Goal: Transaction & Acquisition: Purchase product/service

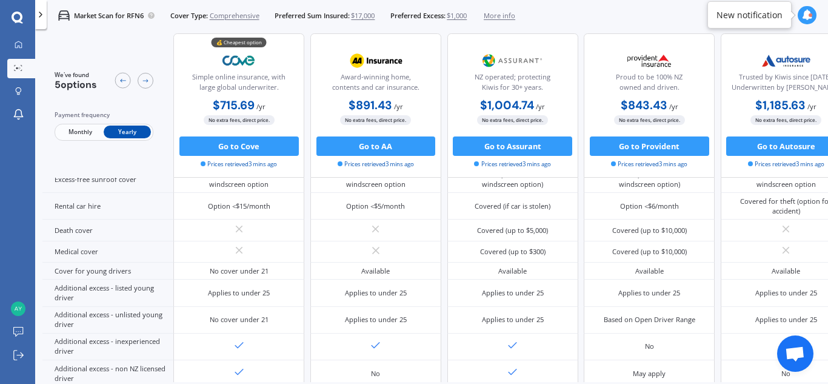
scroll to position [220, 0]
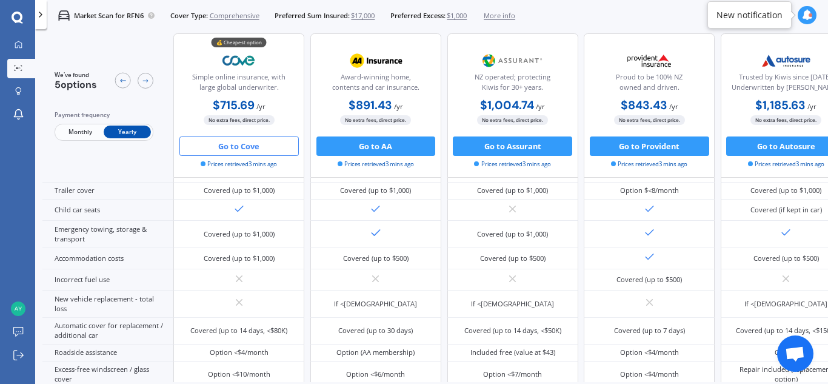
click at [249, 150] on button "Go to Cove" at bounding box center [238, 145] width 119 height 19
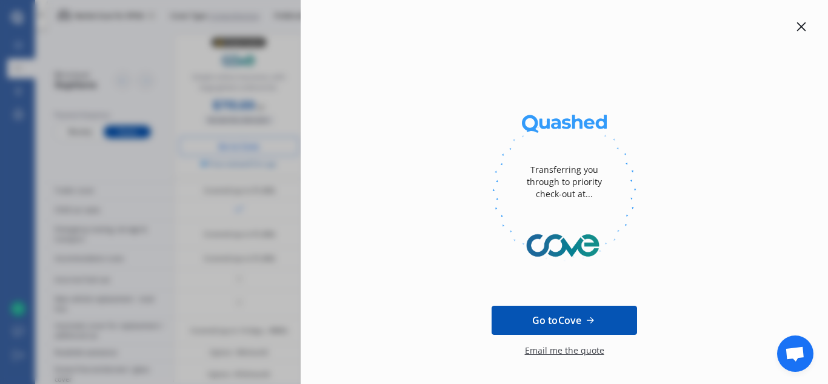
click at [796, 24] on icon at bounding box center [801, 27] width 10 height 10
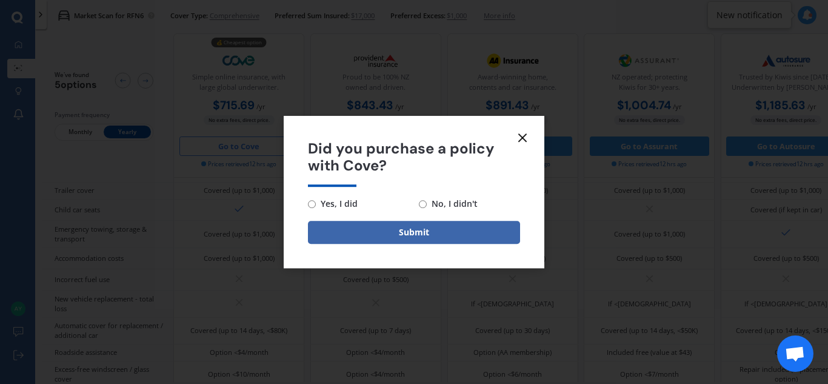
click at [422, 204] on input "No, I didn't" at bounding box center [423, 204] width 8 height 8
radio input "true"
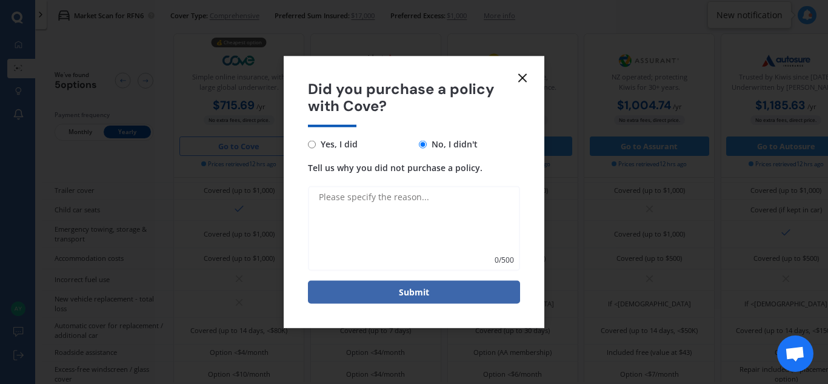
click at [525, 75] on line at bounding box center [522, 77] width 7 height 7
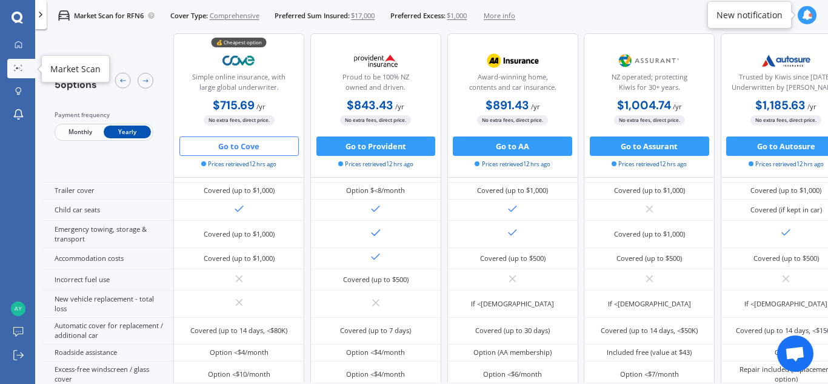
click at [19, 66] on icon at bounding box center [18, 68] width 8 height 6
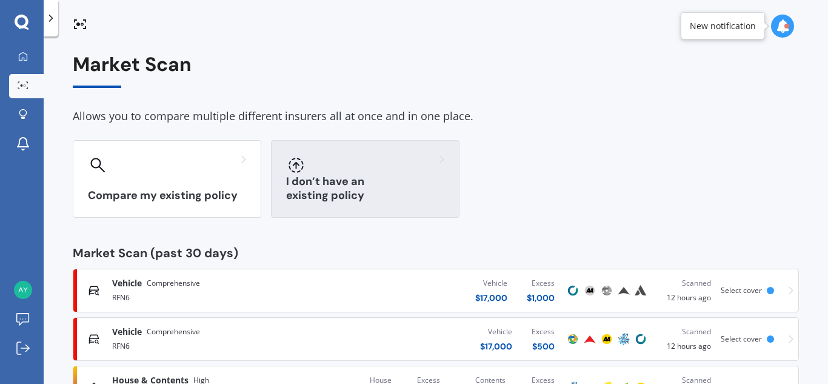
click at [342, 182] on div "I don’t have an existing policy" at bounding box center [365, 179] width 188 height 78
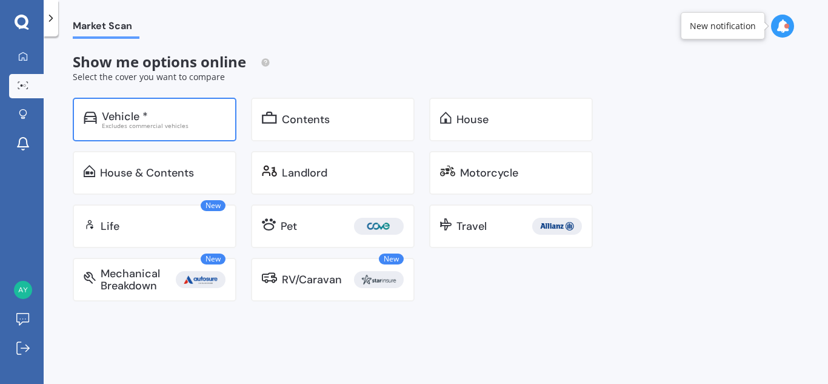
click at [160, 125] on div "Excludes commercial vehicles" at bounding box center [164, 125] width 124 height 6
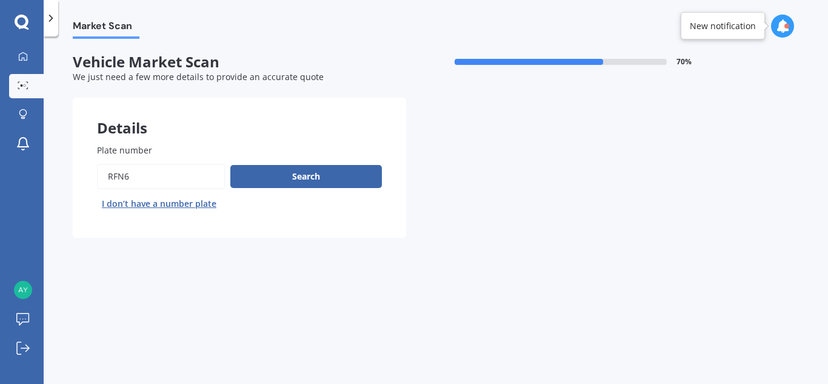
drag, startPoint x: 145, startPoint y: 181, endPoint x: 59, endPoint y: 174, distance: 86.3
click at [59, 174] on div "Market Scan Vehicle Market Scan 70 % We just need a few more details to provide…" at bounding box center [436, 212] width 784 height 347
type input "GPS650"
click at [291, 176] on button "Search" at bounding box center [305, 176] width 151 height 23
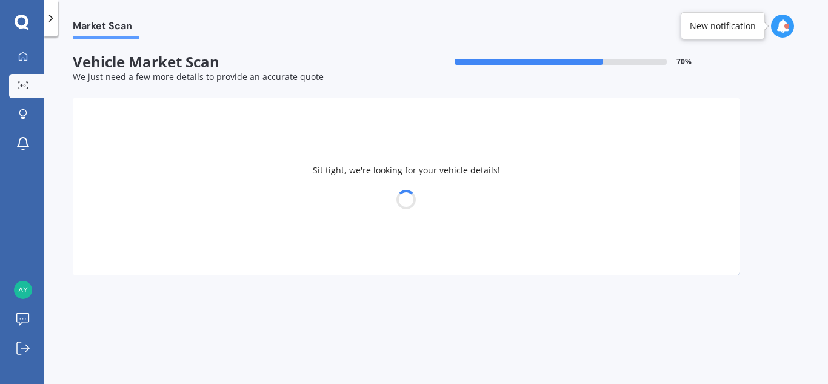
select select "TOYOTA"
select select "COROLLA"
select select "01"
select select "1969"
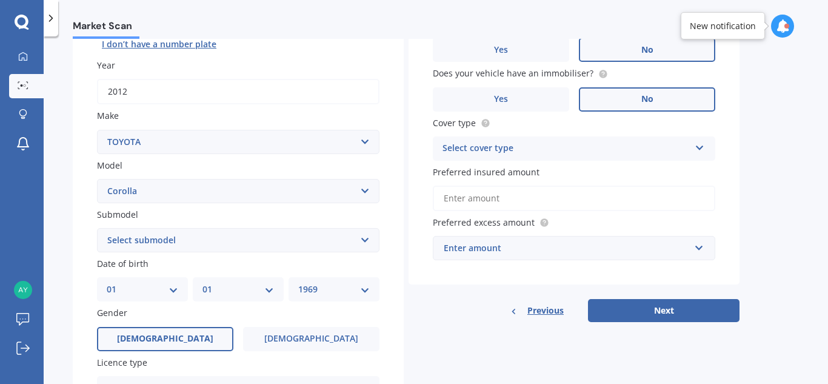
scroll to position [165, 0]
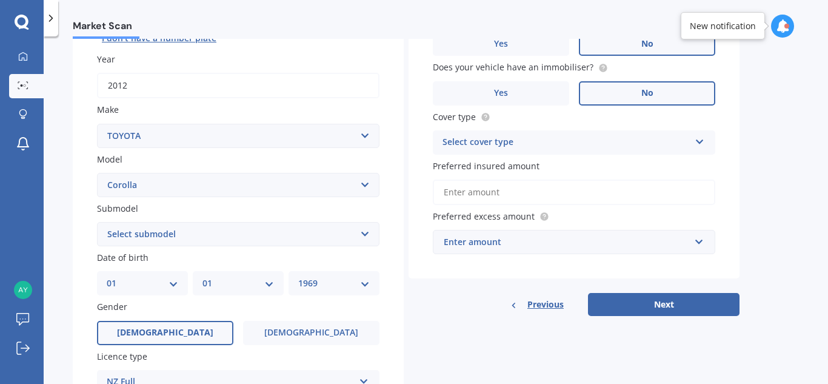
click at [682, 142] on div "Select cover type" at bounding box center [565, 142] width 247 height 15
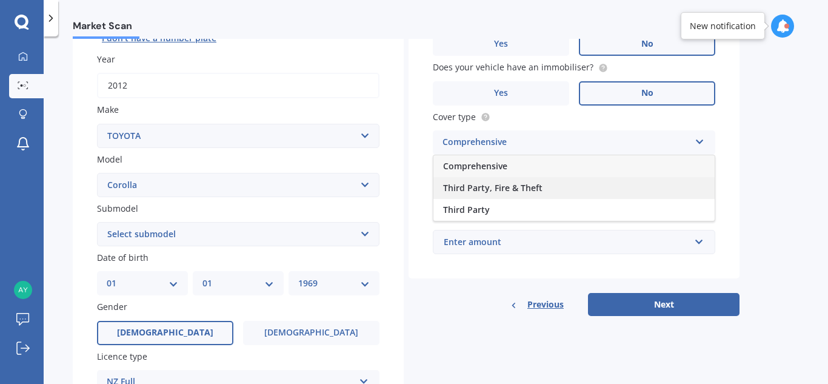
click at [531, 191] on span "Third Party, Fire & Theft" at bounding box center [492, 188] width 99 height 12
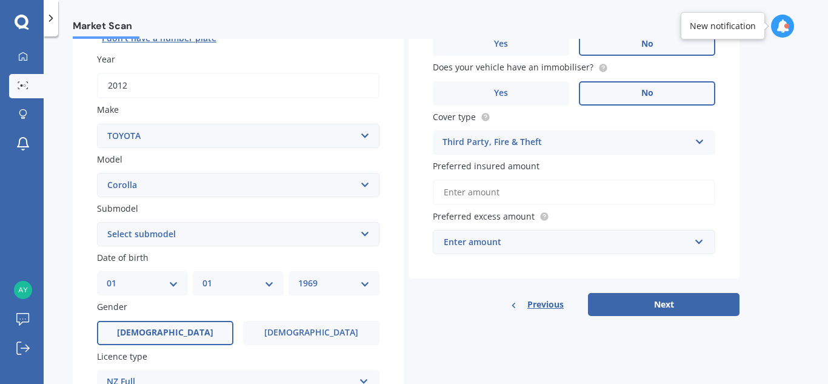
click at [511, 193] on input "Preferred insured amount" at bounding box center [574, 191] width 282 height 25
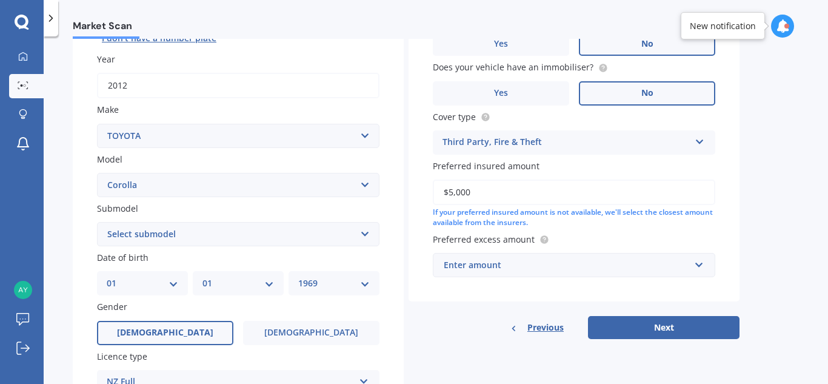
type input "$5,000"
click at [458, 330] on div "Previous Next" at bounding box center [573, 327] width 331 height 23
click at [539, 145] on div "Third Party, Fire & Theft" at bounding box center [565, 142] width 247 height 15
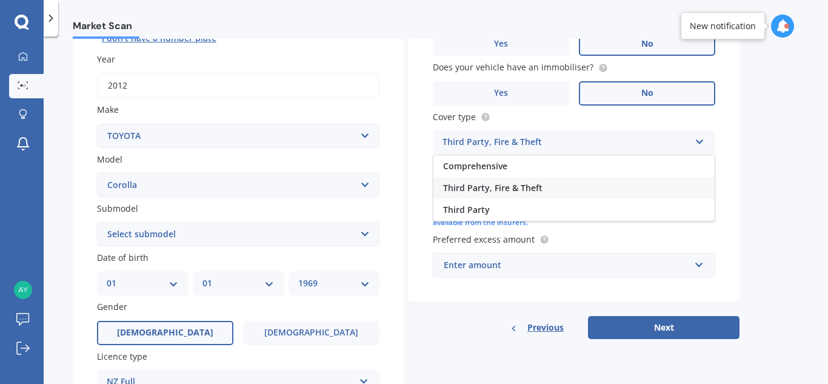
click at [494, 208] on div "Third Party" at bounding box center [573, 210] width 281 height 22
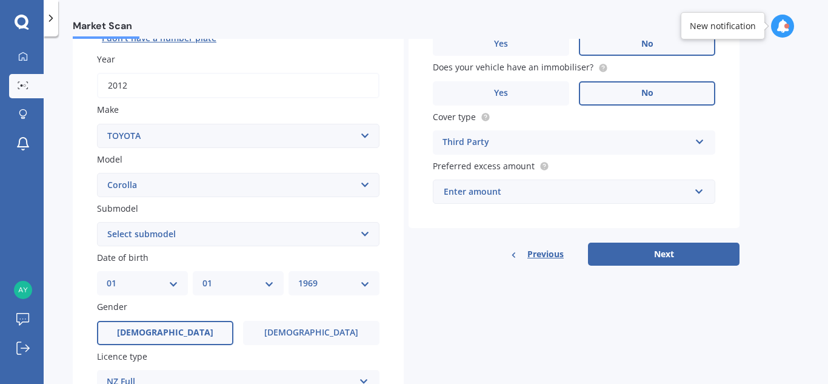
click at [503, 197] on div "Enter amount" at bounding box center [567, 191] width 246 height 13
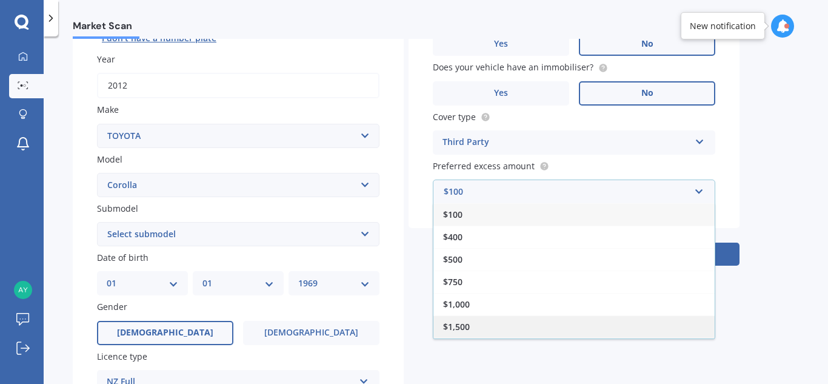
click at [472, 325] on div "$1,500" at bounding box center [573, 326] width 281 height 22
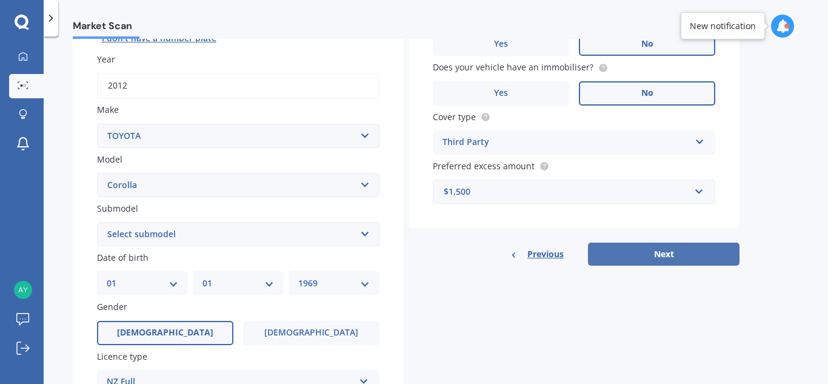
click at [648, 252] on button "Next" at bounding box center [663, 253] width 151 height 23
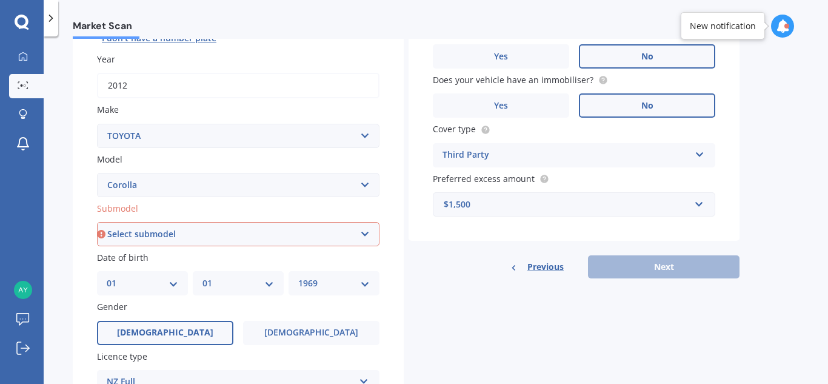
click at [267, 239] on select "Select submodel (All other) Axio Diesel [PERSON_NAME] 2WD [PERSON_NAME] 4WD FXG…" at bounding box center [238, 234] width 282 height 24
select select "GX WAGON MANUAL"
click at [97, 222] on select "Select submodel (All other) Axio Diesel [PERSON_NAME] 2WD [PERSON_NAME] 4WD FXG…" at bounding box center [238, 234] width 282 height 24
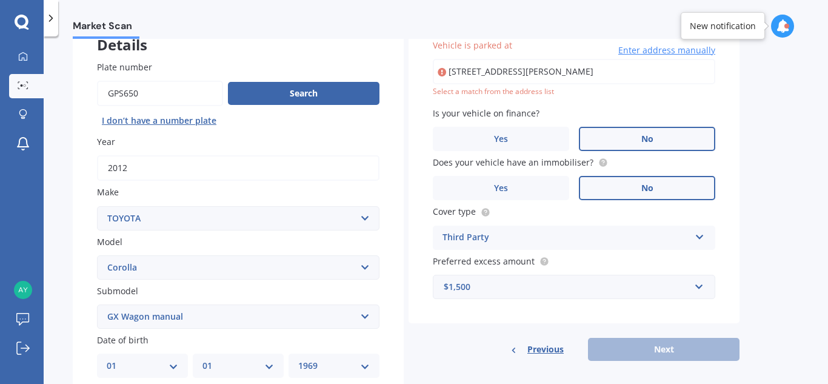
scroll to position [0, 47]
click at [484, 79] on input "[STREET_ADDRESS][PERSON_NAME]" at bounding box center [574, 71] width 282 height 25
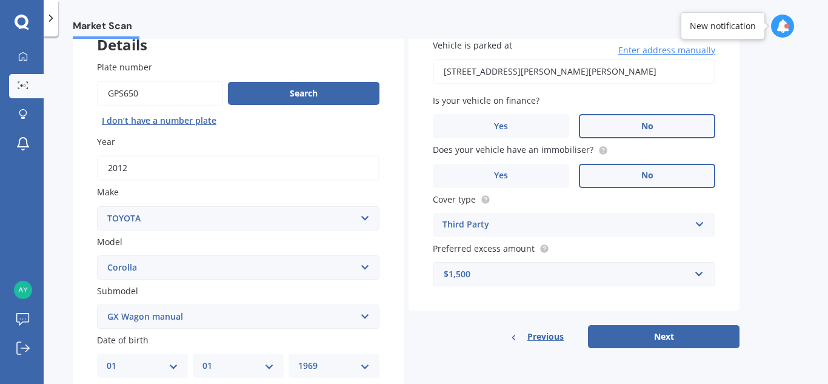
click at [505, 70] on input "[STREET_ADDRESS][PERSON_NAME][PERSON_NAME]" at bounding box center [574, 71] width 282 height 25
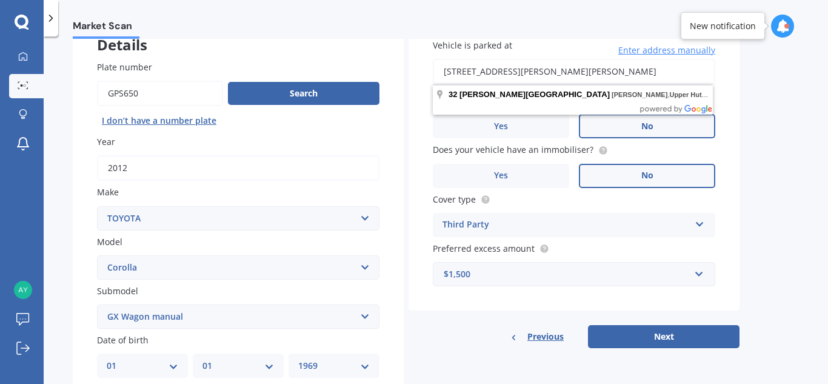
drag, startPoint x: 501, startPoint y: 71, endPoint x: 668, endPoint y: 56, distance: 168.5
click at [668, 59] on div "[STREET_ADDRESS][PERSON_NAME][PERSON_NAME] Enter address manually" at bounding box center [574, 71] width 282 height 25
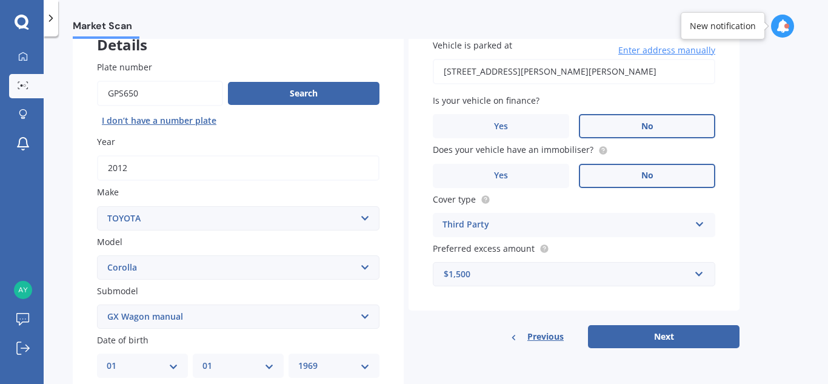
type input "[STREET_ADDRESS][PERSON_NAME][PERSON_NAME]"
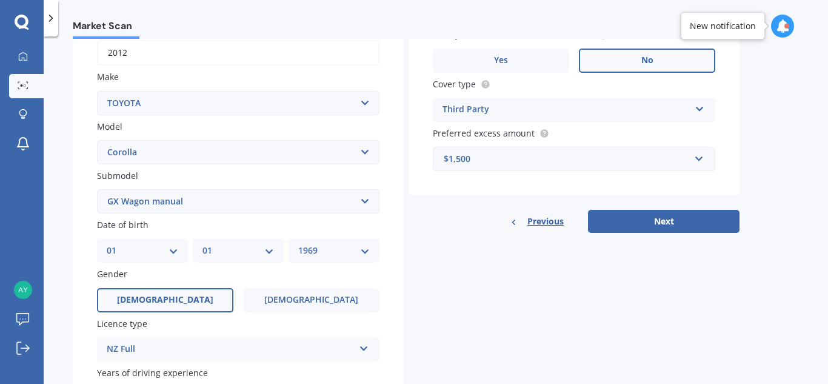
scroll to position [205, 0]
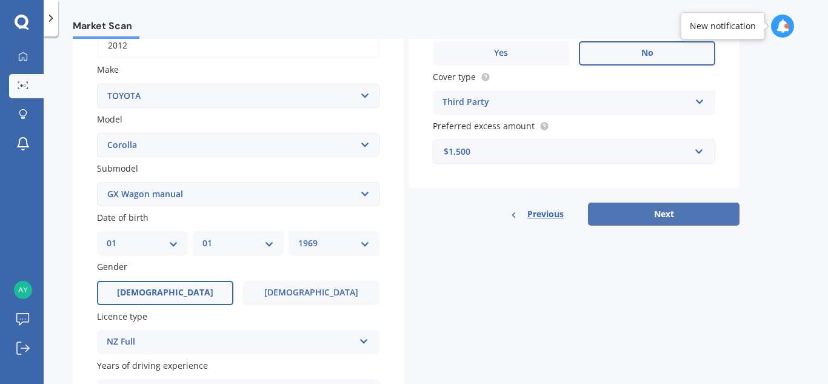
click at [656, 216] on button "Next" at bounding box center [663, 213] width 151 height 23
select select "01"
select select "1969"
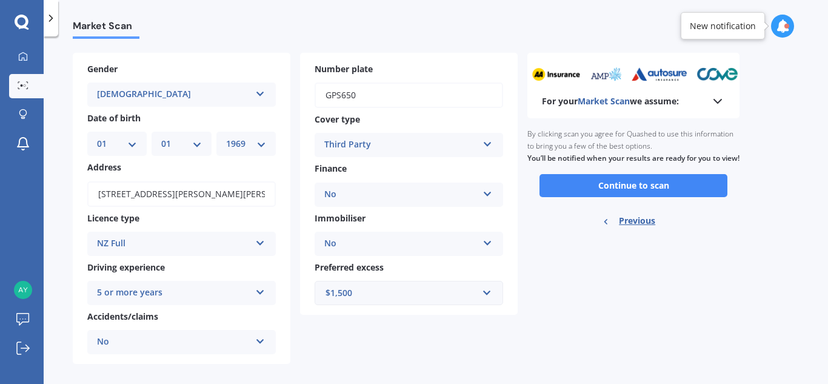
scroll to position [56, 0]
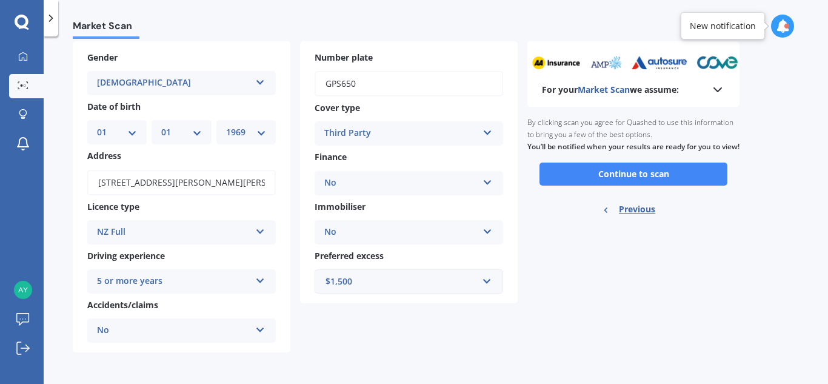
click at [261, 328] on icon at bounding box center [260, 327] width 10 height 8
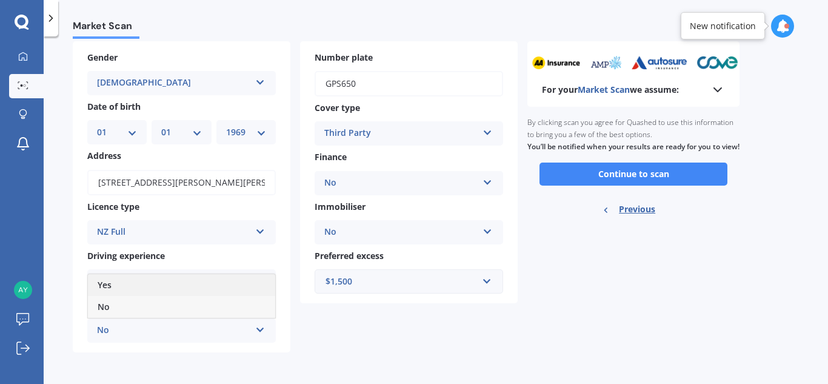
click at [208, 290] on div "Yes" at bounding box center [181, 285] width 187 height 22
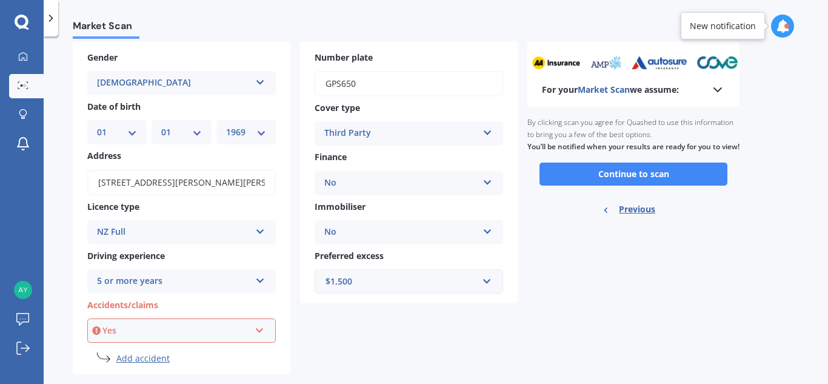
click at [161, 325] on div "Yes" at bounding box center [175, 330] width 147 height 13
click at [175, 282] on div "Yes" at bounding box center [181, 285] width 186 height 22
click at [155, 328] on div "Yes" at bounding box center [175, 330] width 147 height 13
click at [274, 355] on li "Add accident" at bounding box center [195, 358] width 159 height 12
select select "TOYOTA"
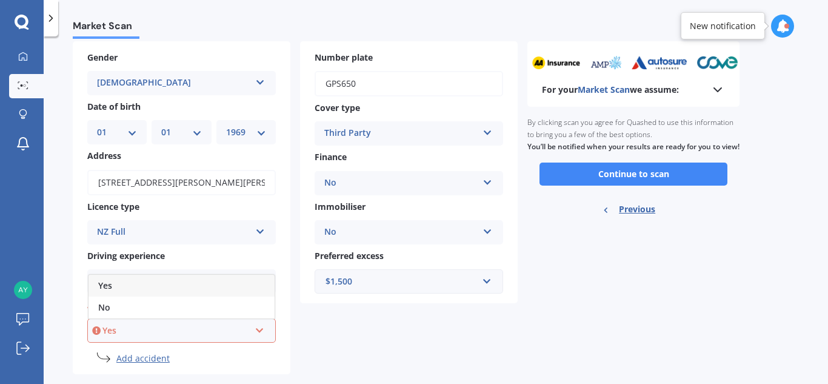
select select "COROLLA"
select select "GX WAGON MANUAL"
select select "01"
select select "1969"
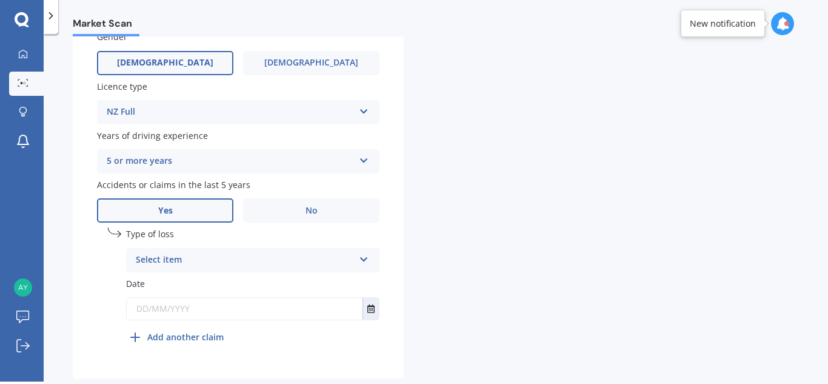
scroll to position [461, 0]
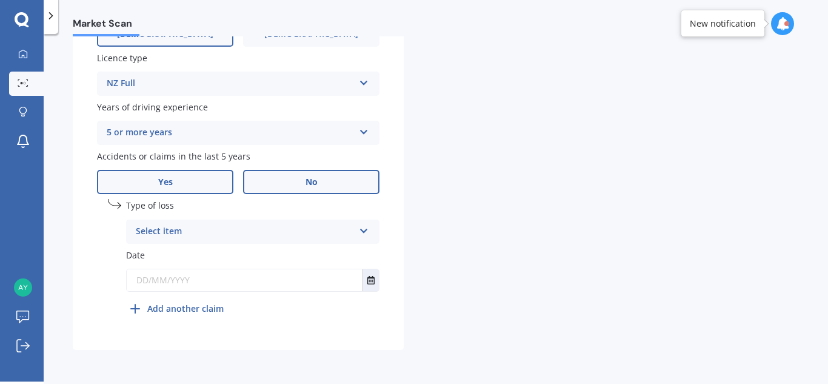
click at [305, 177] on span "No" at bounding box center [311, 182] width 12 height 10
click at [0, 0] on input "No" at bounding box center [0, 0] width 0 height 0
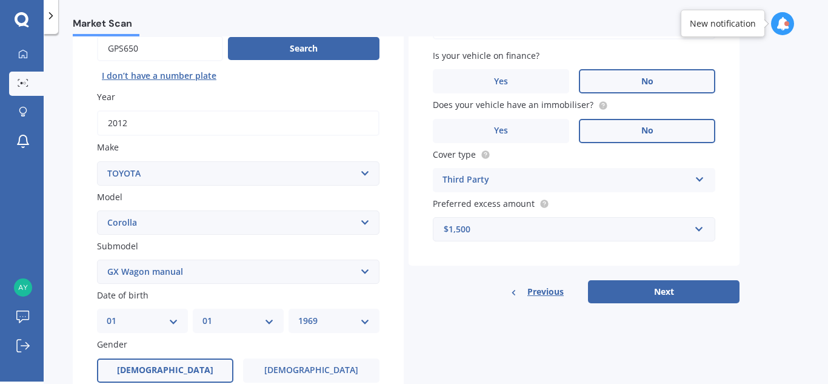
scroll to position [126, 0]
click at [667, 289] on button "Next" at bounding box center [663, 290] width 151 height 23
select select "01"
select select "1969"
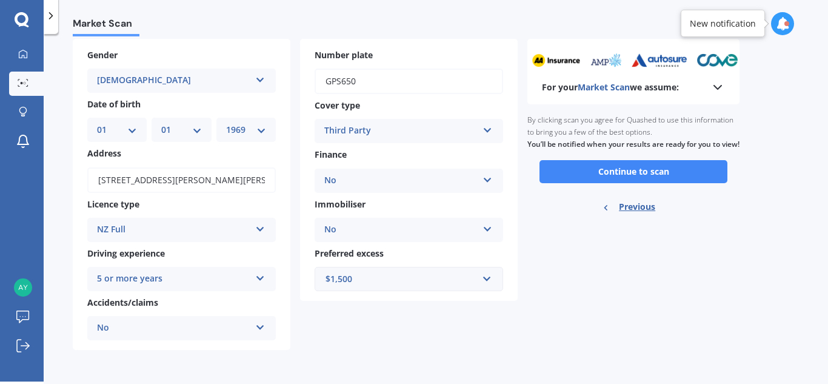
scroll to position [0, 0]
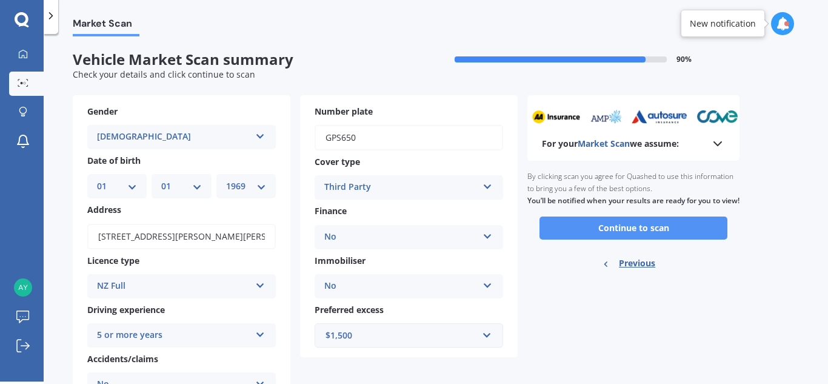
click at [644, 238] on button "Continue to scan" at bounding box center [633, 227] width 188 height 23
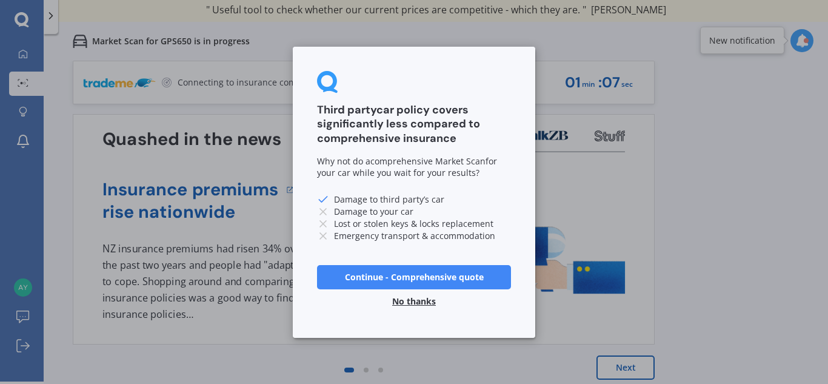
click at [404, 299] on button "No thanks" at bounding box center [414, 300] width 58 height 24
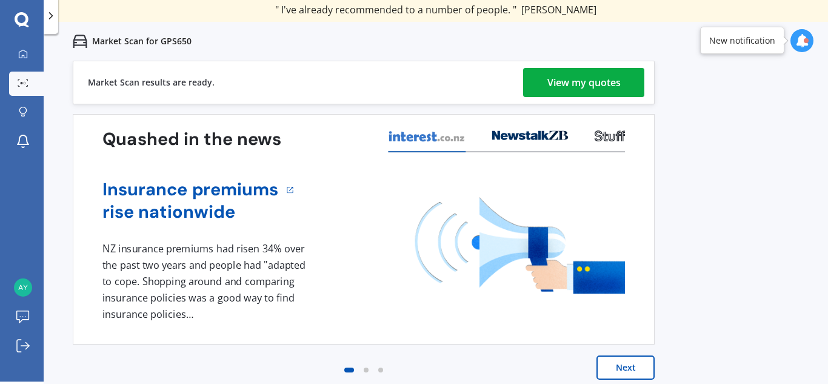
click at [576, 82] on div "View my quotes" at bounding box center [583, 82] width 73 height 29
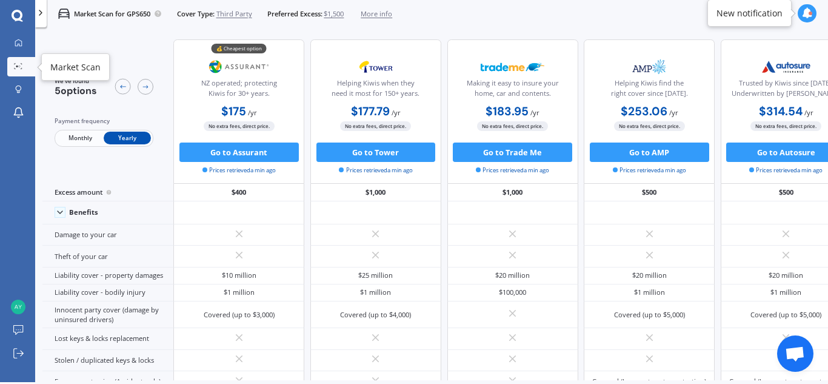
click at [16, 65] on icon at bounding box center [18, 66] width 8 height 6
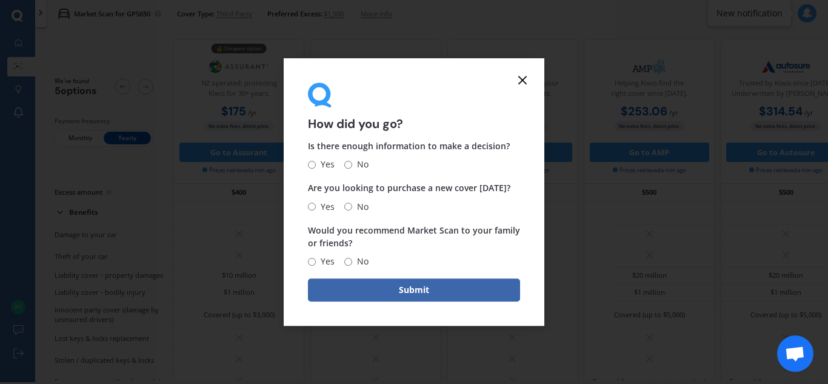
click at [313, 264] on input "Yes" at bounding box center [312, 262] width 8 height 8
radio input "true"
click at [313, 205] on input "Yes" at bounding box center [312, 206] width 8 height 8
radio input "true"
click at [311, 165] on input "Yes" at bounding box center [312, 165] width 8 height 8
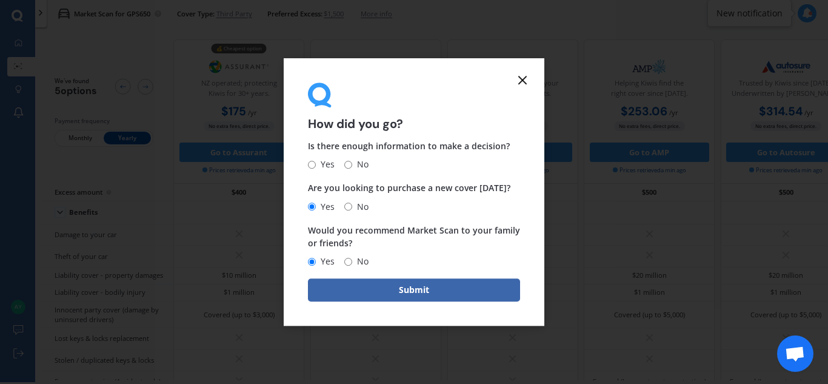
radio input "true"
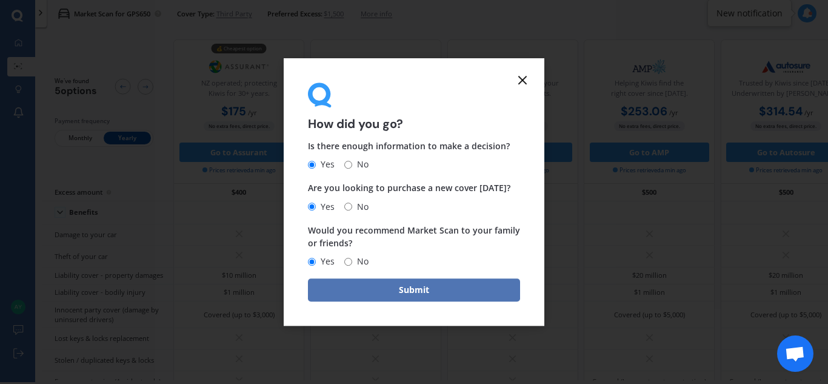
click at [365, 293] on button "Submit" at bounding box center [414, 289] width 212 height 23
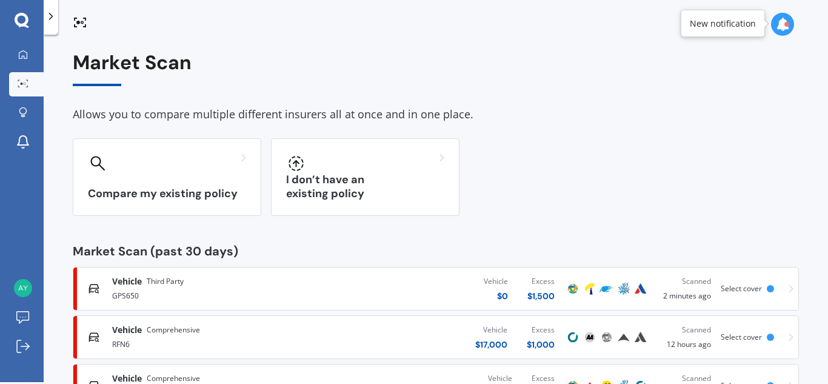
scroll to position [2, 0]
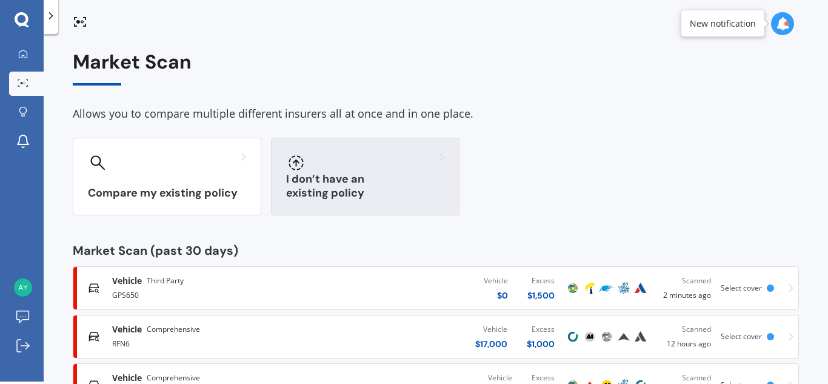
click at [387, 182] on div "I don’t have an existing policy" at bounding box center [365, 177] width 188 height 78
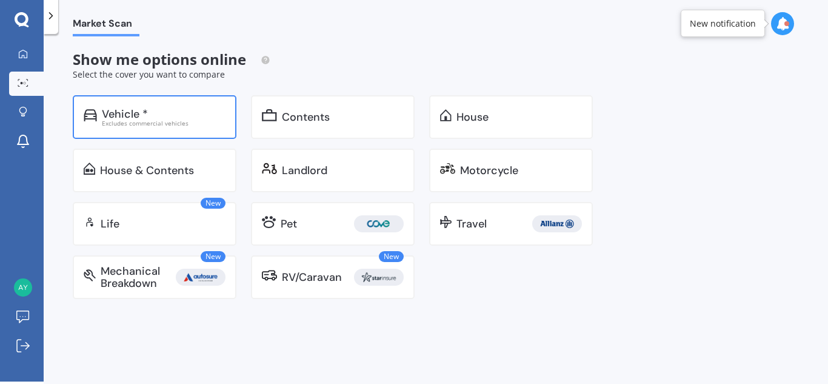
click at [115, 123] on div "Excludes commercial vehicles" at bounding box center [164, 123] width 124 height 6
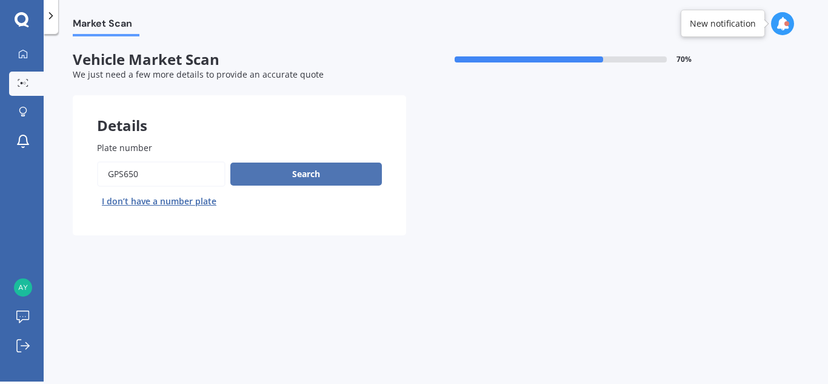
click at [301, 176] on button "Search" at bounding box center [305, 173] width 151 height 23
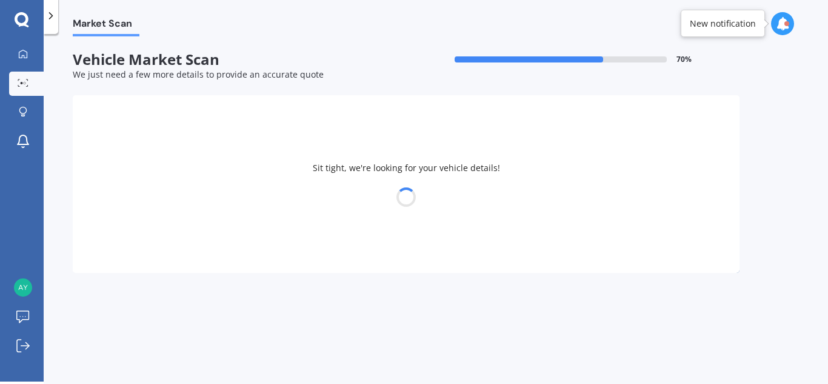
select select "TOYOTA"
select select "COROLLA"
select select "01"
select select "1969"
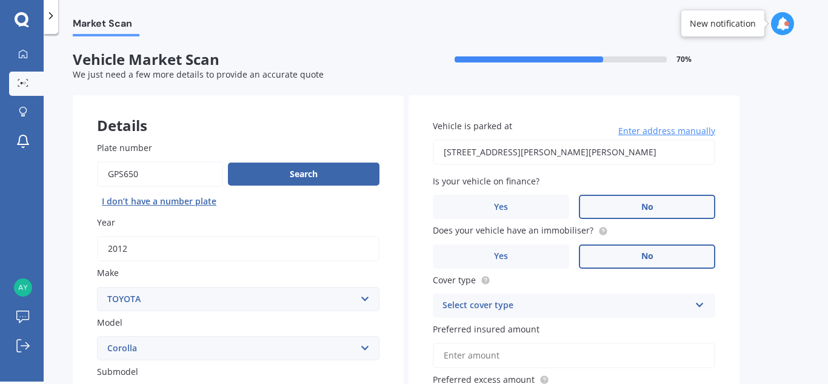
click at [668, 305] on div "Select cover type" at bounding box center [565, 305] width 247 height 15
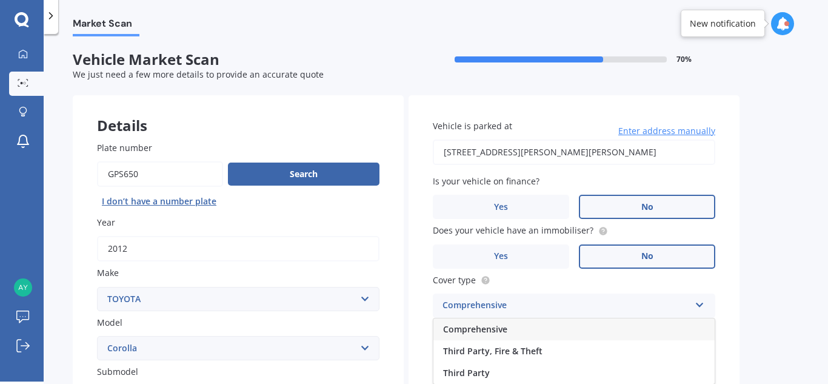
click at [490, 327] on span "Comprehensive" at bounding box center [475, 329] width 64 height 12
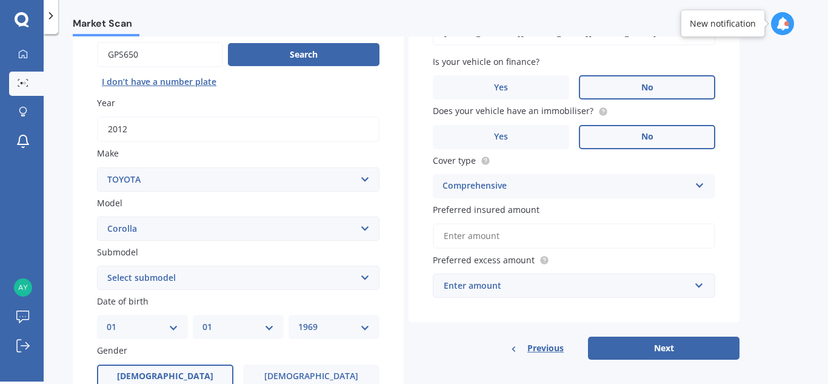
scroll to position [129, 0]
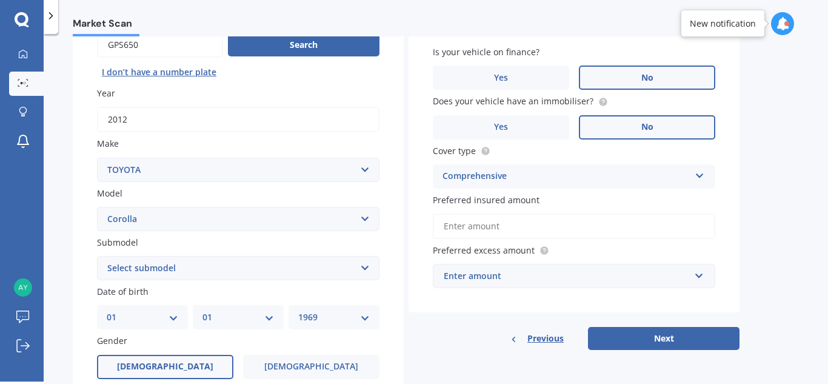
click at [505, 230] on input "Preferred insured amount" at bounding box center [574, 225] width 282 height 25
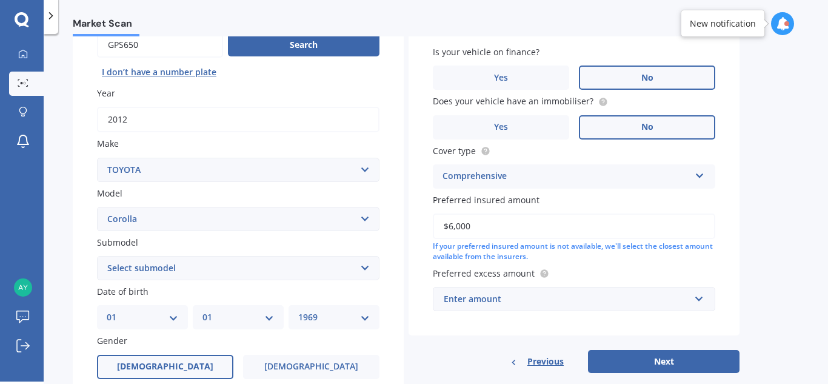
type input "$6,000"
click at [468, 300] on div "Enter amount" at bounding box center [567, 298] width 246 height 13
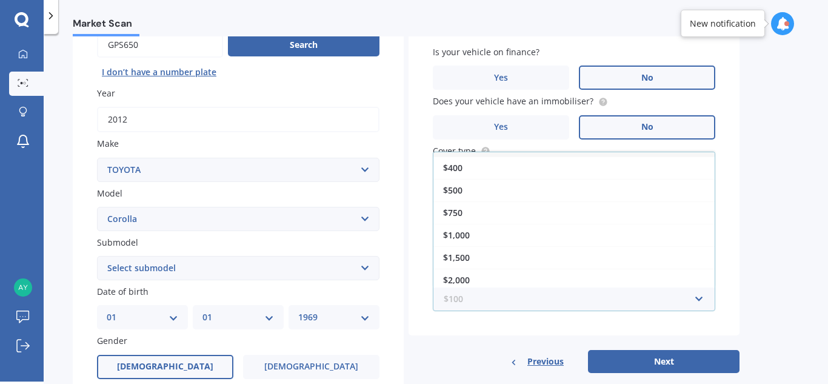
scroll to position [22, 0]
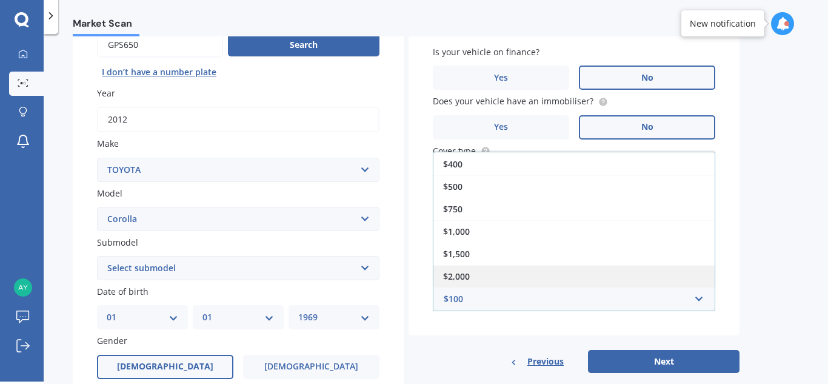
click at [474, 278] on div "$2,000" at bounding box center [573, 276] width 281 height 22
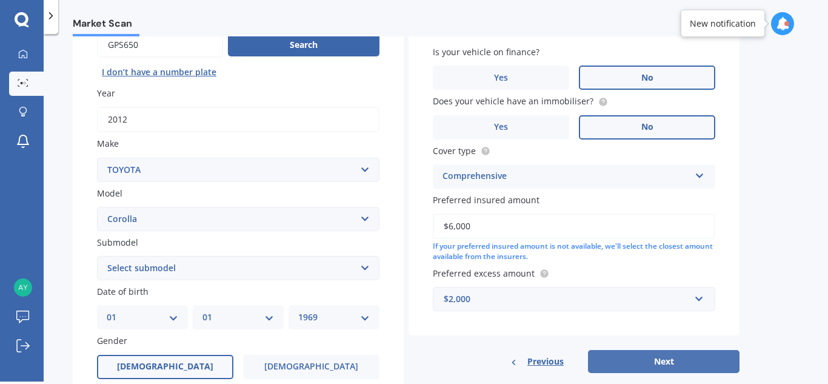
click at [646, 355] on button "Next" at bounding box center [663, 361] width 151 height 23
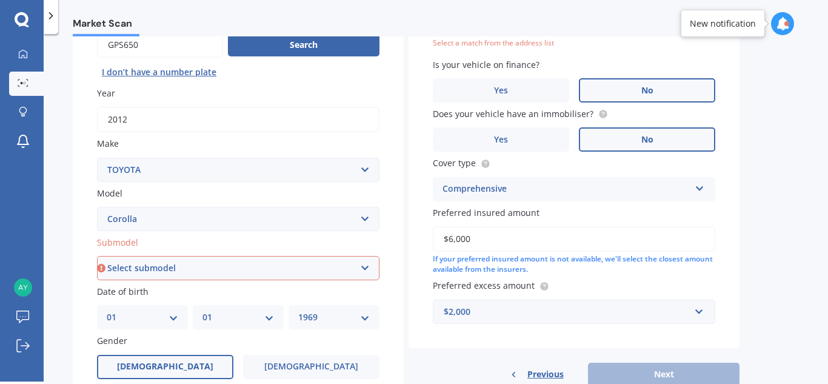
click at [319, 274] on select "Select submodel (All other) Axio Diesel [PERSON_NAME] 2WD [PERSON_NAME] 4WD FXG…" at bounding box center [238, 268] width 282 height 24
select select "GX WAGON MANUAL"
click at [97, 256] on select "Select submodel (All other) Axio Diesel [PERSON_NAME] 2WD [PERSON_NAME] 4WD FXG…" at bounding box center [238, 268] width 282 height 24
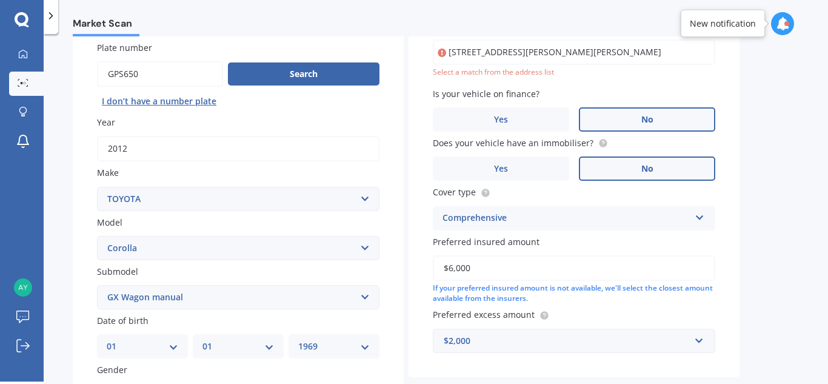
scroll to position [83, 0]
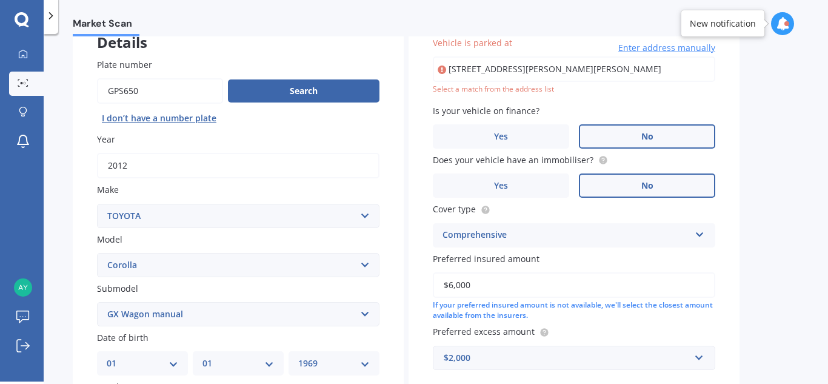
type input "[STREET_ADDRESS][PERSON_NAME][PERSON_NAME]"
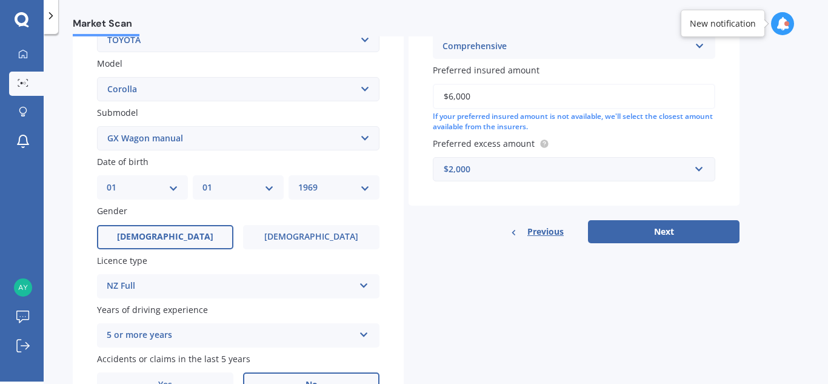
scroll to position [261, 0]
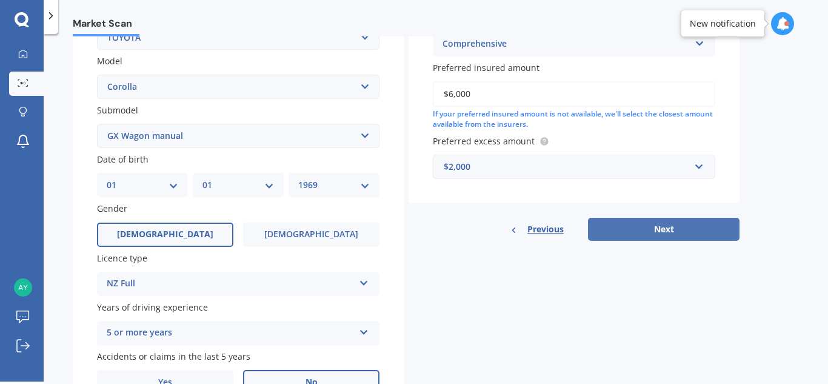
click at [670, 225] on button "Next" at bounding box center [663, 229] width 151 height 23
select select "01"
select select "1969"
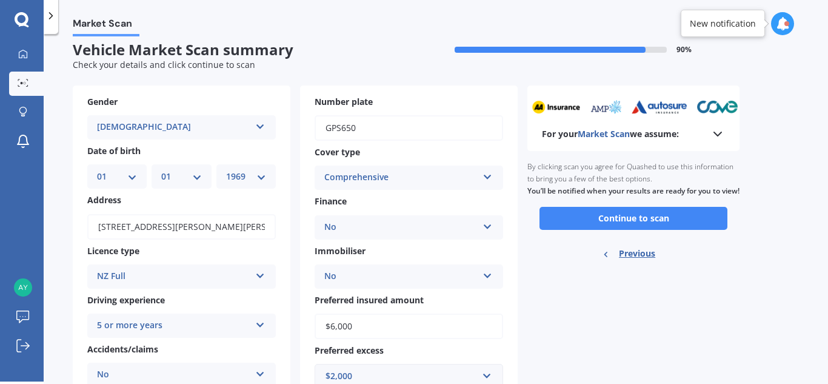
scroll to position [0, 0]
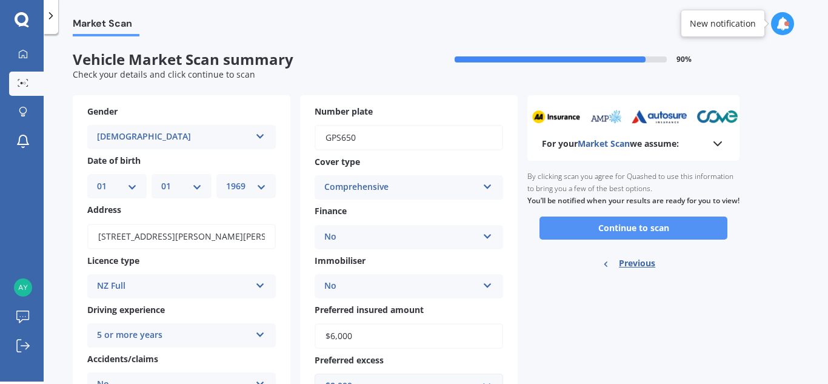
click at [633, 239] on button "Continue to scan" at bounding box center [633, 227] width 188 height 23
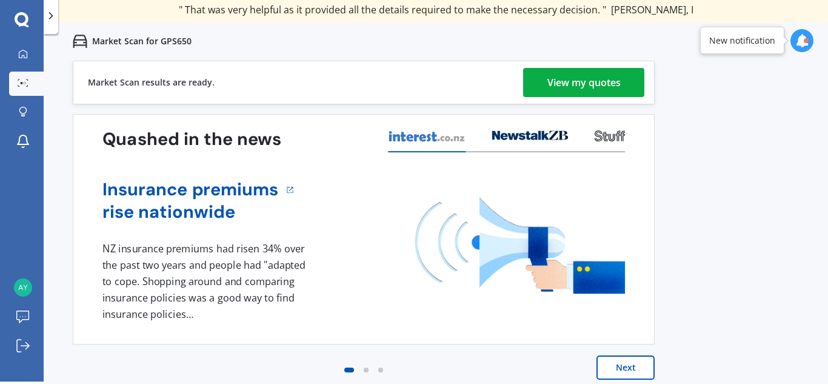
click at [588, 82] on div "View my quotes" at bounding box center [583, 82] width 73 height 29
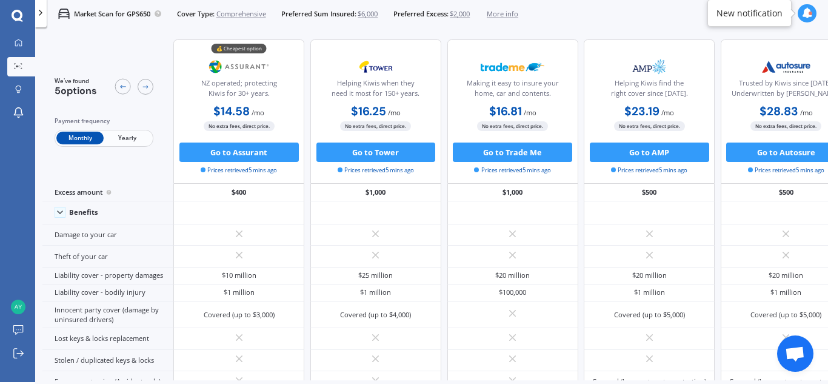
scroll to position [2, 0]
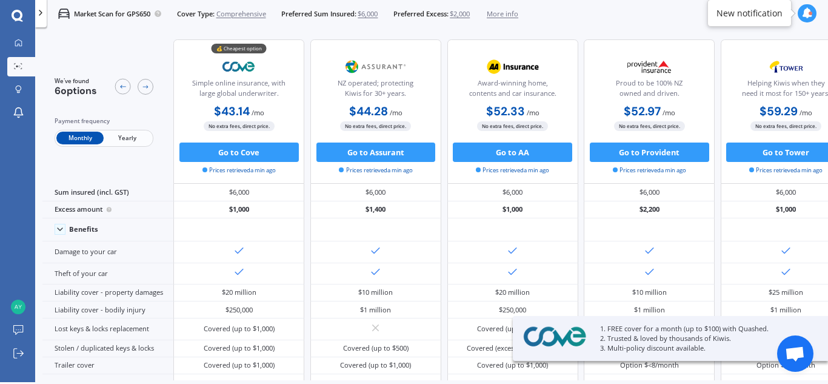
click at [125, 139] on span "Yearly" at bounding box center [127, 137] width 47 height 13
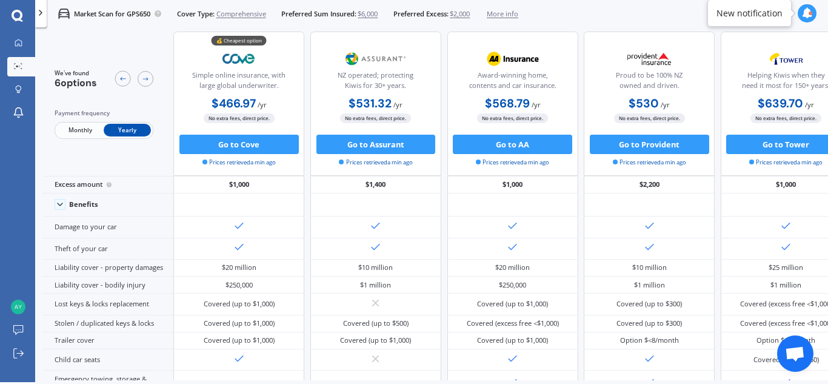
scroll to position [0, 0]
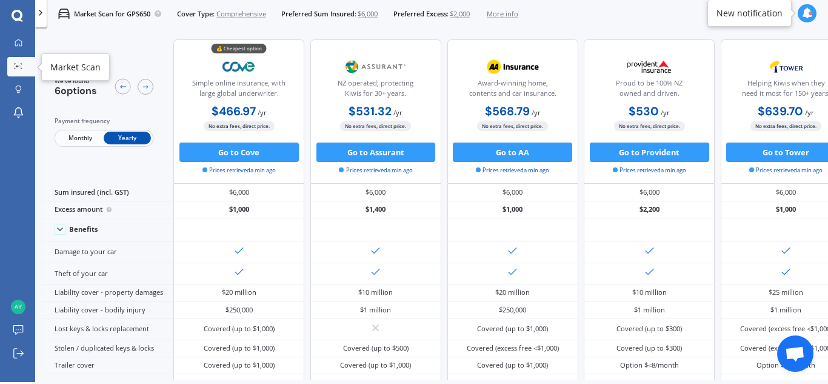
click at [21, 67] on icon at bounding box center [18, 66] width 8 height 6
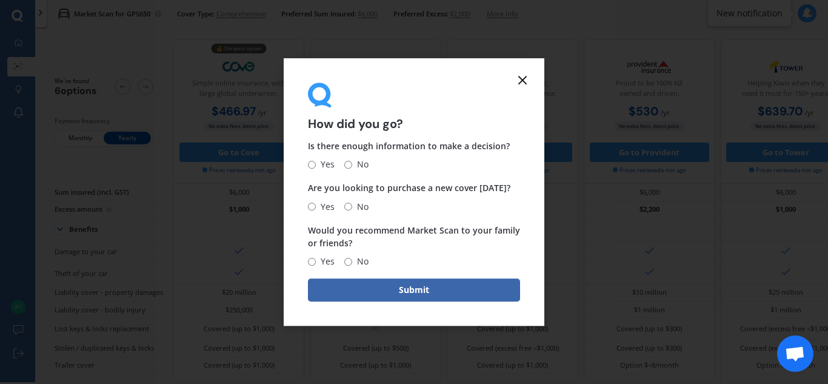
click at [311, 165] on input "Yes" at bounding box center [312, 165] width 8 height 8
radio input "true"
click at [312, 204] on input "Yes" at bounding box center [312, 206] width 8 height 8
radio input "true"
click at [313, 260] on input "Yes" at bounding box center [312, 262] width 8 height 8
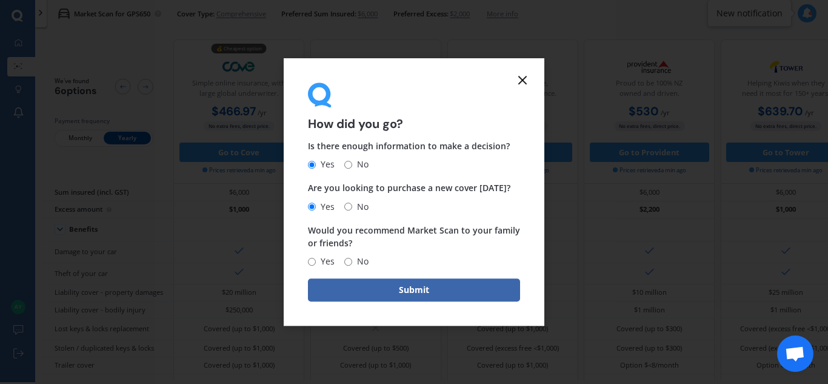
radio input "true"
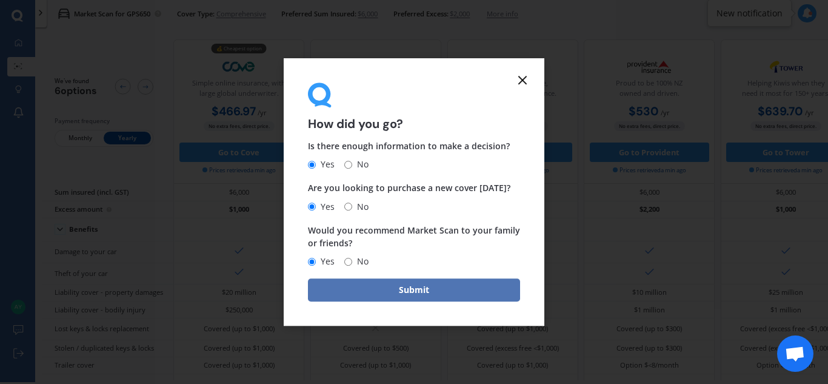
click at [351, 292] on button "Submit" at bounding box center [414, 289] width 212 height 23
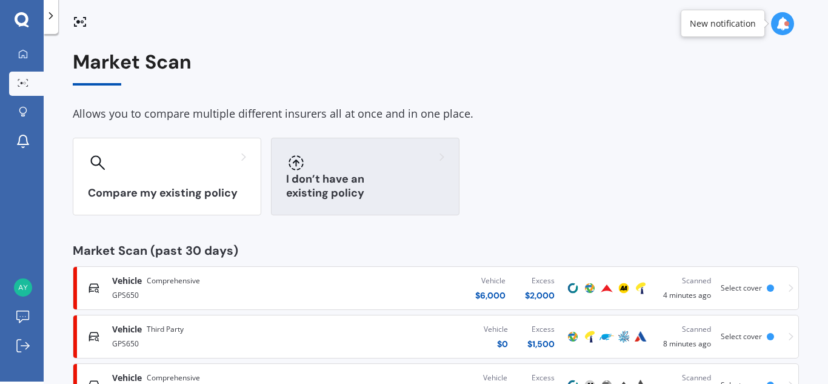
click at [370, 173] on div "I don’t have an existing policy" at bounding box center [365, 177] width 188 height 78
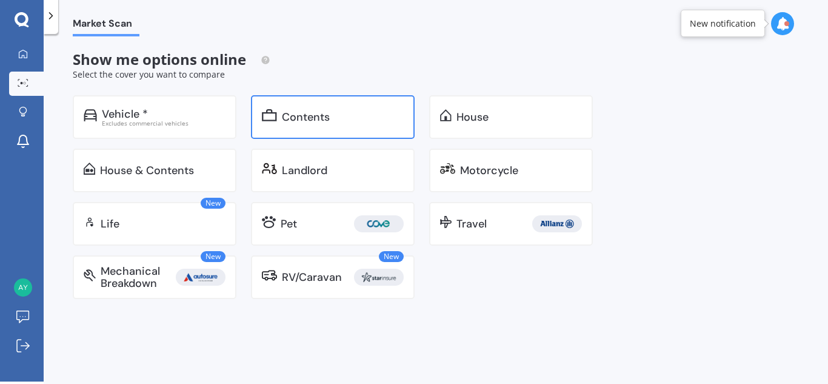
click at [323, 119] on div "Contents" at bounding box center [306, 117] width 48 height 12
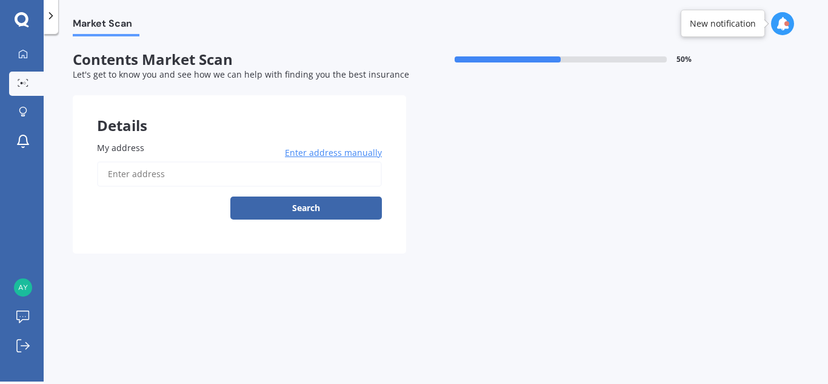
click at [150, 173] on input "My address" at bounding box center [239, 173] width 285 height 25
type input "[STREET_ADDRESS][PERSON_NAME][PERSON_NAME]"
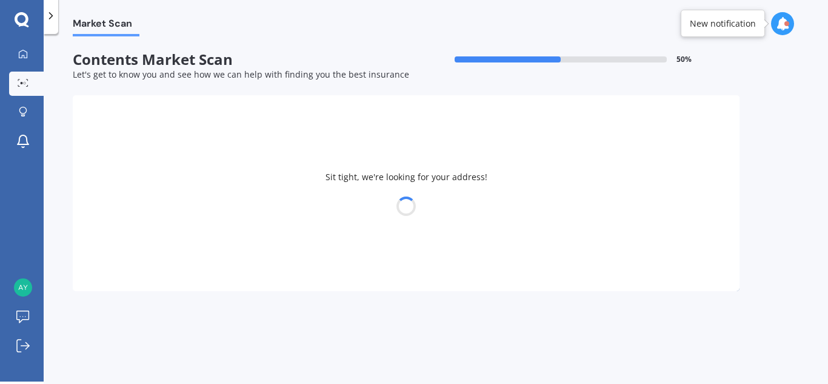
select select "01"
select select "1969"
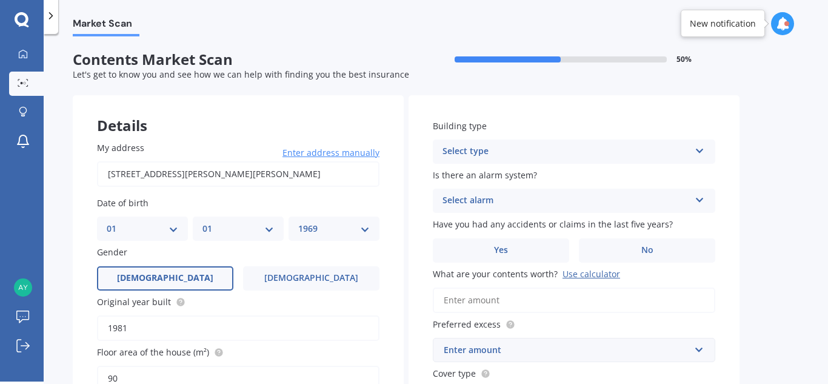
click at [587, 151] on div "Select type" at bounding box center [565, 151] width 247 height 15
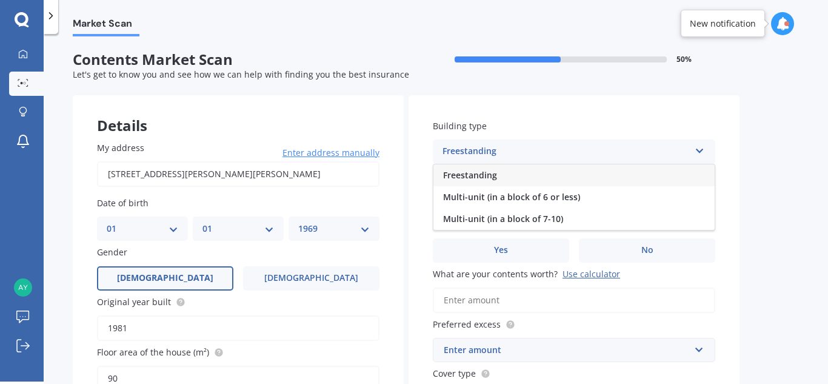
click at [491, 171] on span "Freestanding" at bounding box center [470, 175] width 54 height 12
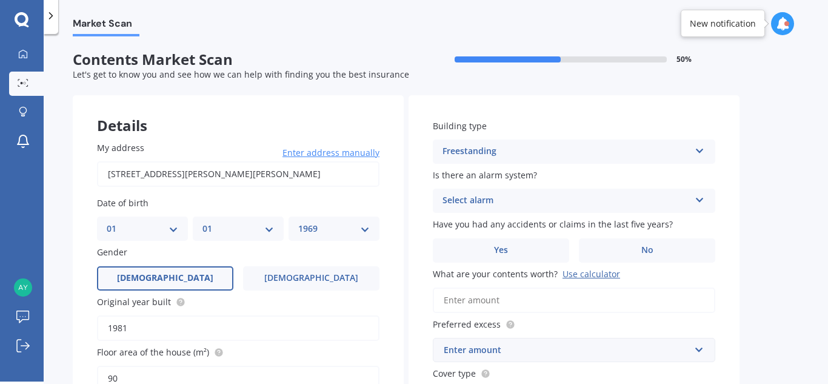
click at [483, 199] on div "Select alarm" at bounding box center [565, 200] width 247 height 15
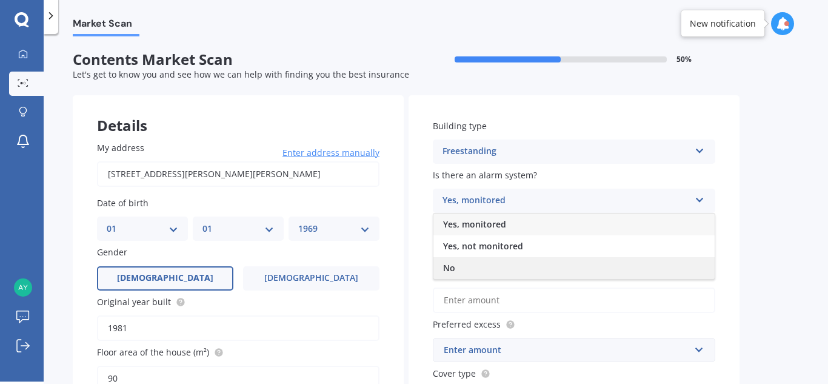
click at [450, 263] on span "No" at bounding box center [449, 268] width 12 height 12
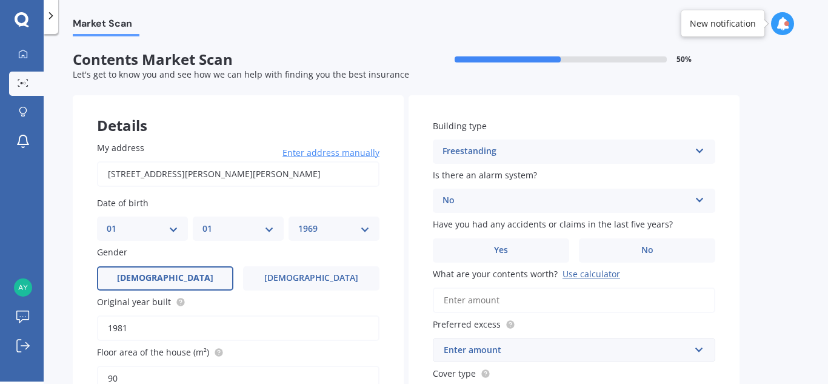
click at [474, 325] on span "Preferred excess" at bounding box center [467, 324] width 68 height 12
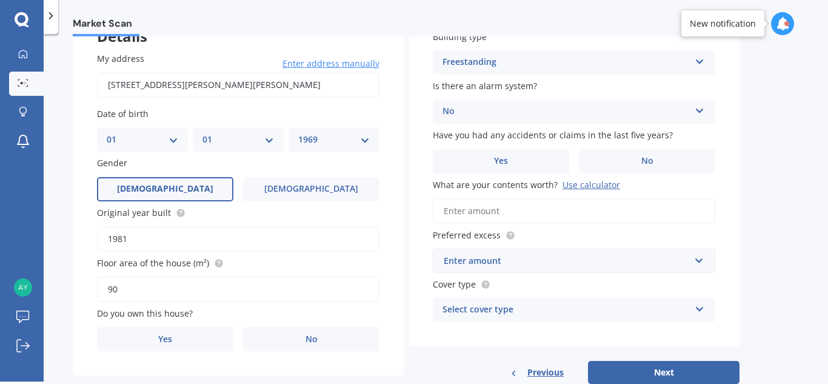
scroll to position [95, 0]
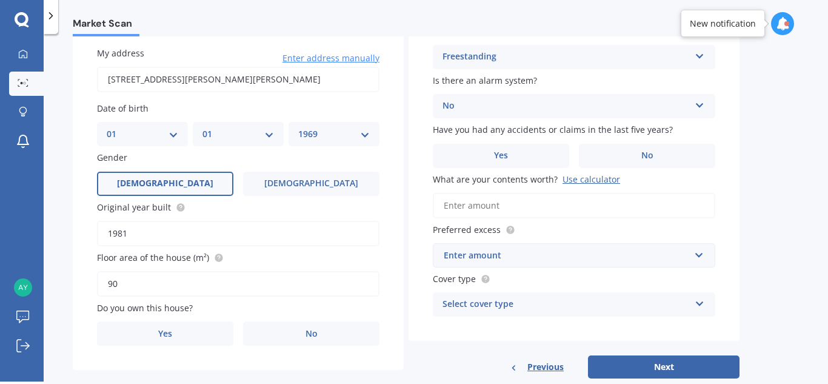
click at [530, 208] on input "What are your contents worth? Use calculator" at bounding box center [574, 205] width 282 height 25
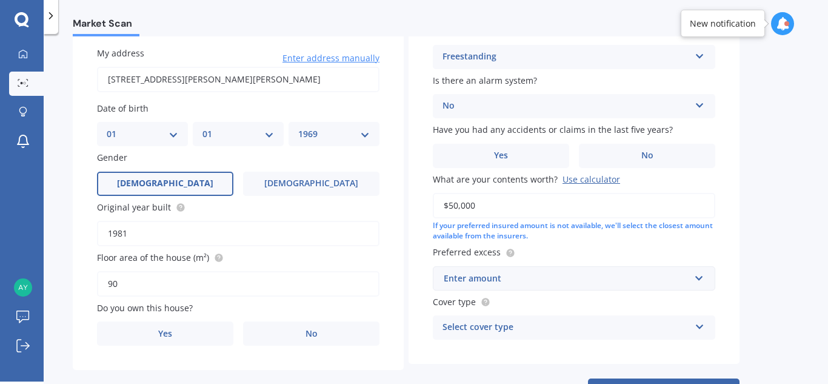
type input "$50,000"
click at [463, 278] on div "Enter amount" at bounding box center [567, 277] width 246 height 13
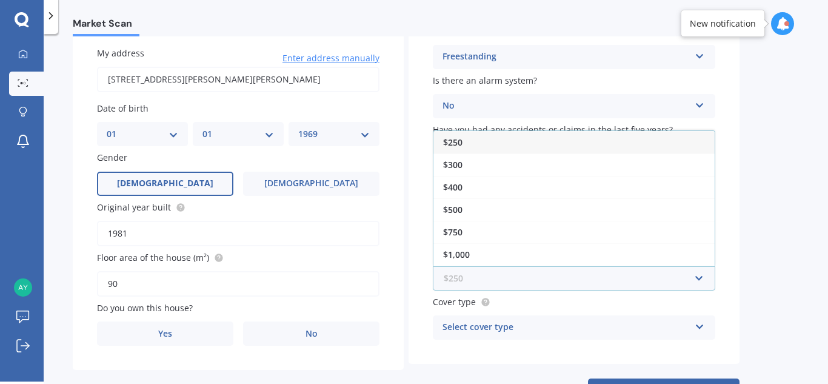
scroll to position [22, 0]
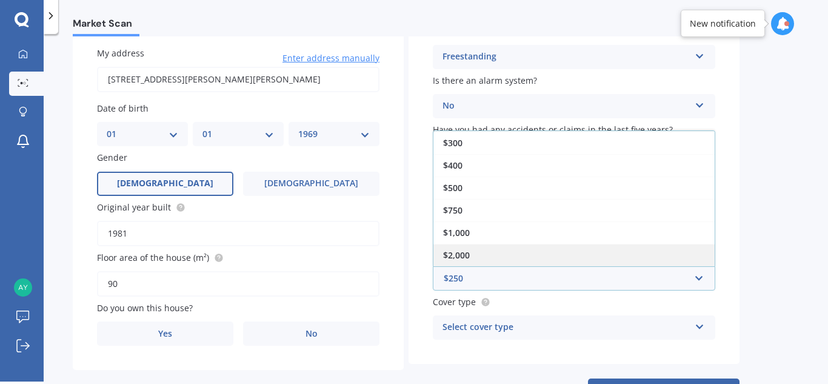
click at [457, 258] on span "$2,000" at bounding box center [456, 255] width 27 height 12
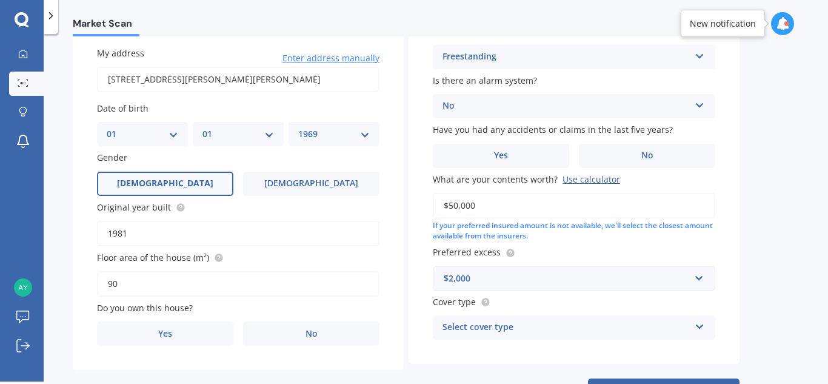
click at [567, 335] on div "Select cover type High Medium Limited" at bounding box center [574, 327] width 282 height 24
click at [413, 322] on div "Building type Freestanding Freestanding Multi-unit (in a block of 6 or less) Mu…" at bounding box center [573, 182] width 331 height 363
click at [591, 278] on div "$2,000" at bounding box center [567, 277] width 246 height 13
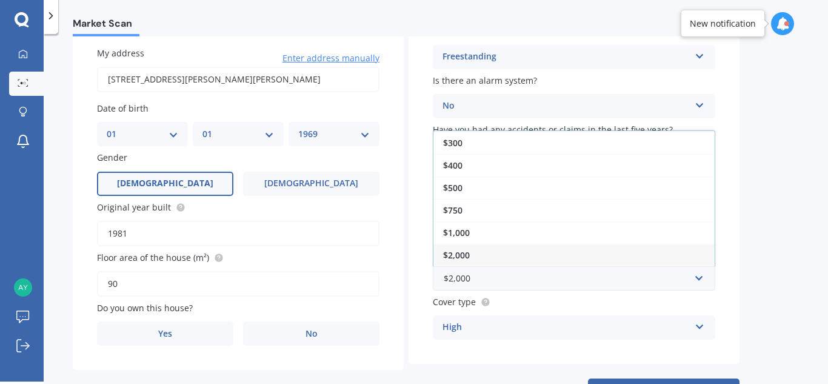
click at [528, 328] on div "High" at bounding box center [565, 327] width 247 height 15
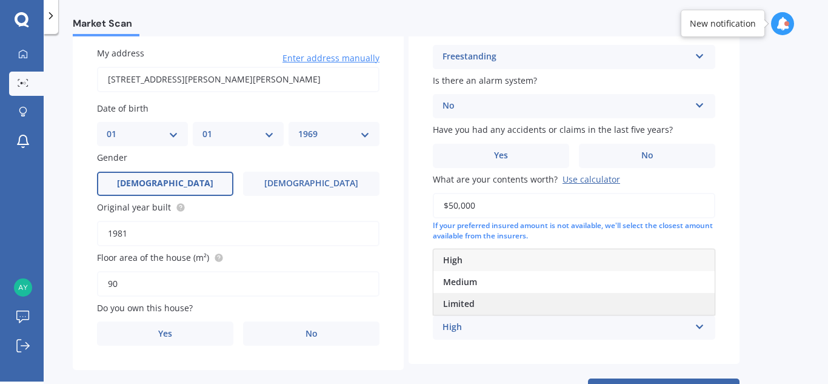
click at [461, 304] on span "Limited" at bounding box center [459, 304] width 32 height 12
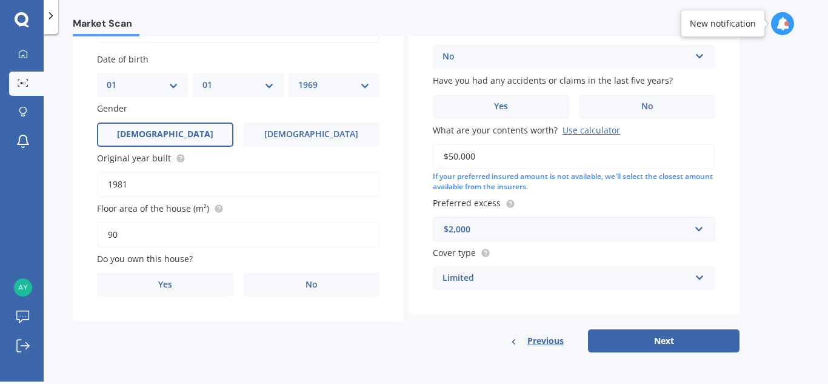
scroll to position [144, 0]
click at [128, 280] on label "Yes" at bounding box center [165, 283] width 136 height 24
click at [0, 0] on input "Yes" at bounding box center [0, 0] width 0 height 0
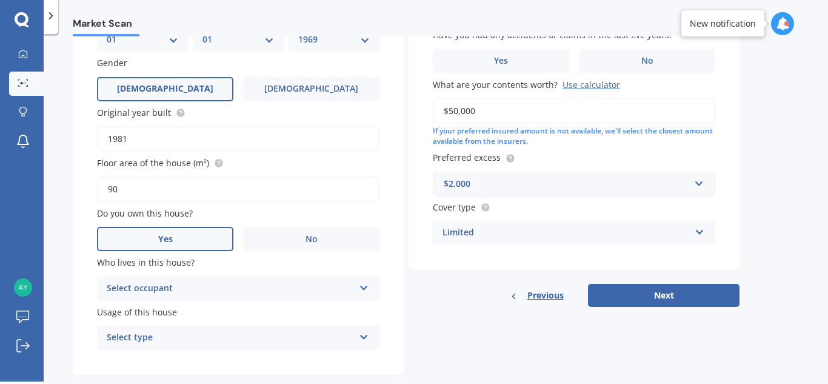
scroll to position [213, 0]
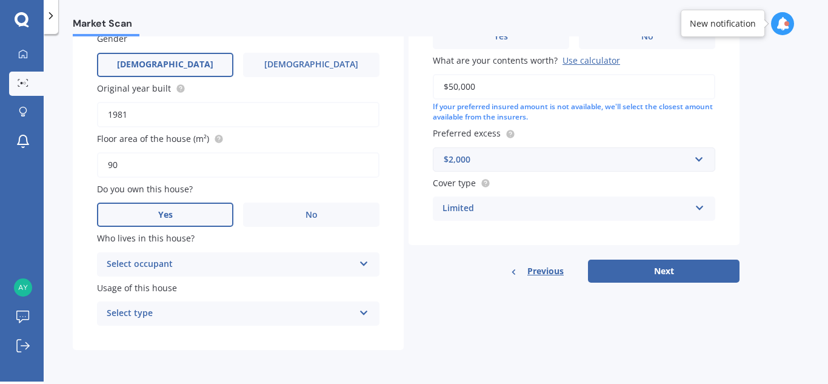
click at [247, 270] on div "Select occupant" at bounding box center [230, 264] width 247 height 15
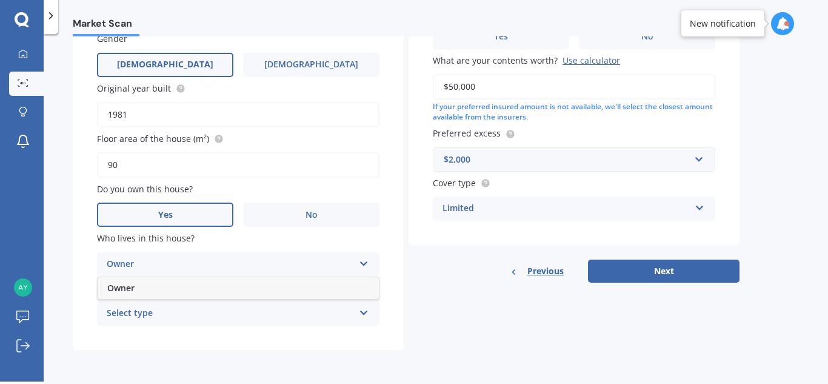
click at [179, 291] on div "Owner" at bounding box center [238, 288] width 281 height 22
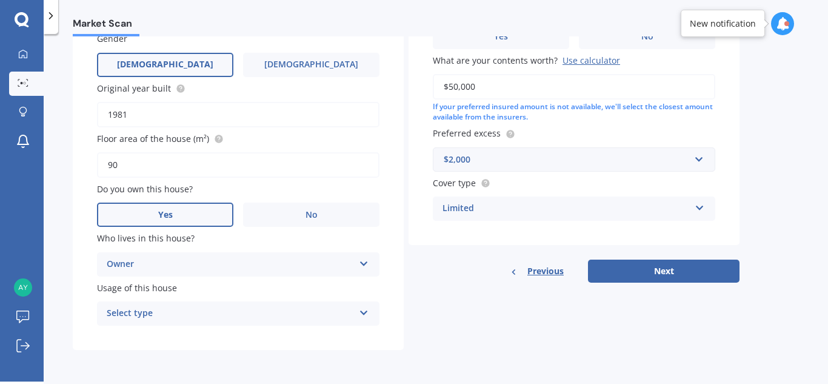
click at [171, 318] on div "Select type" at bounding box center [230, 313] width 247 height 15
click at [157, 336] on div "Permanent" at bounding box center [238, 337] width 281 height 22
click at [622, 272] on button "Next" at bounding box center [663, 270] width 151 height 23
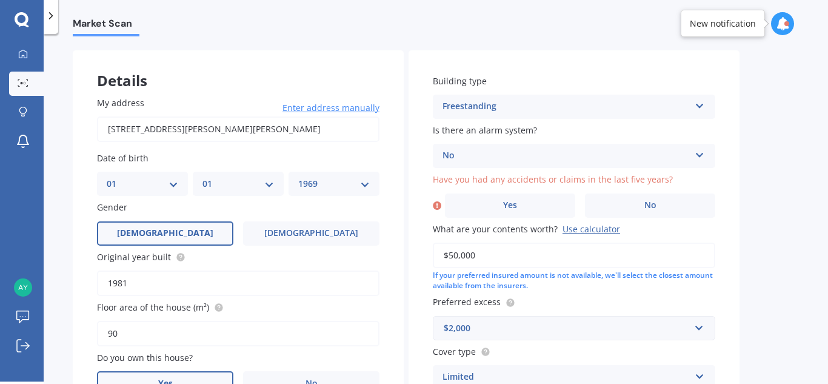
scroll to position [45, 0]
click at [661, 208] on label "No" at bounding box center [650, 205] width 130 height 24
click at [0, 0] on input "No" at bounding box center [0, 0] width 0 height 0
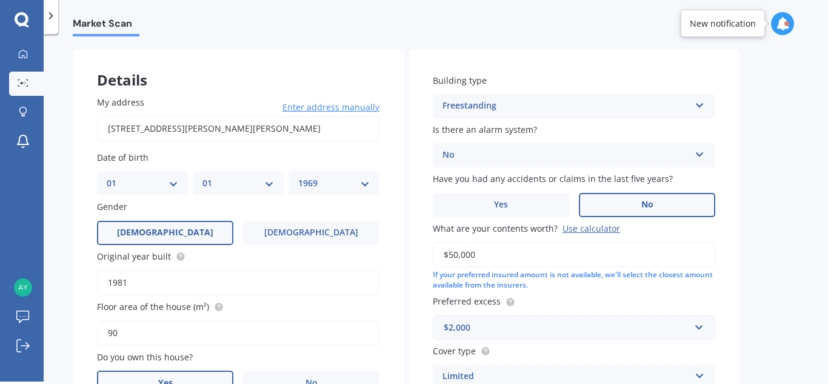
scroll to position [213, 0]
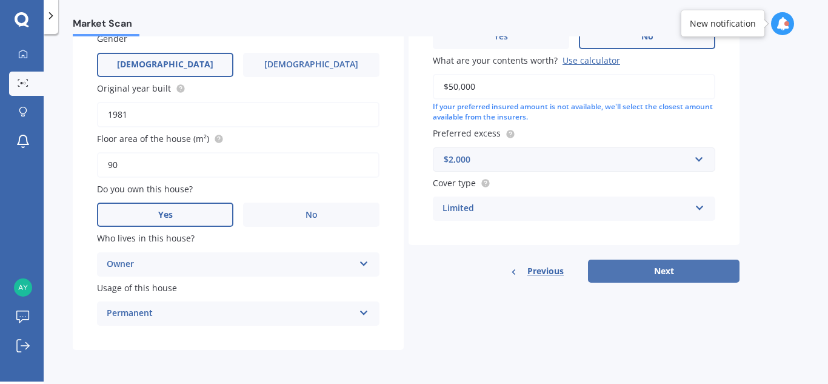
click at [655, 272] on button "Next" at bounding box center [663, 270] width 151 height 23
select select "01"
select select "1969"
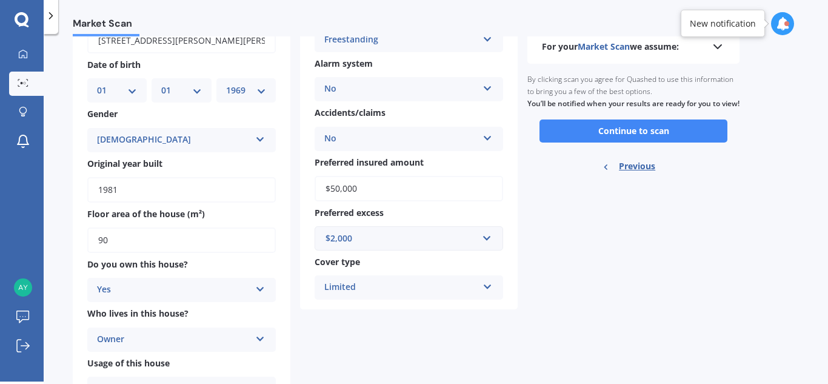
scroll to position [0, 0]
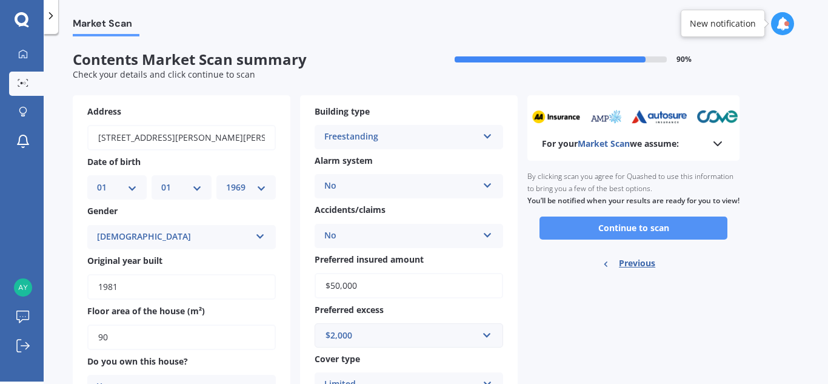
click at [611, 239] on button "Continue to scan" at bounding box center [633, 227] width 188 height 23
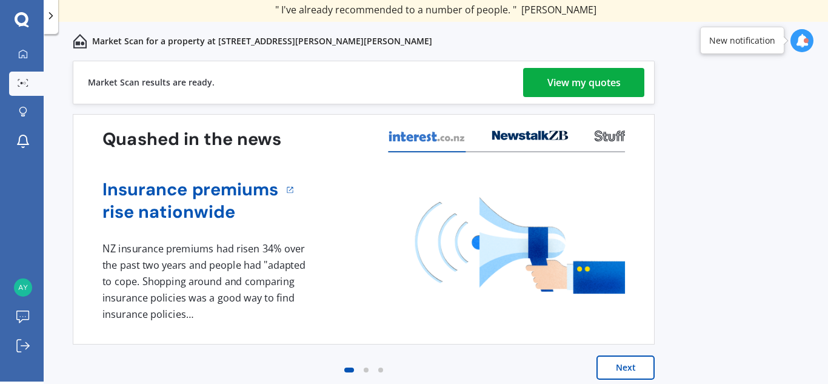
click at [598, 89] on div "View my quotes" at bounding box center [583, 82] width 73 height 29
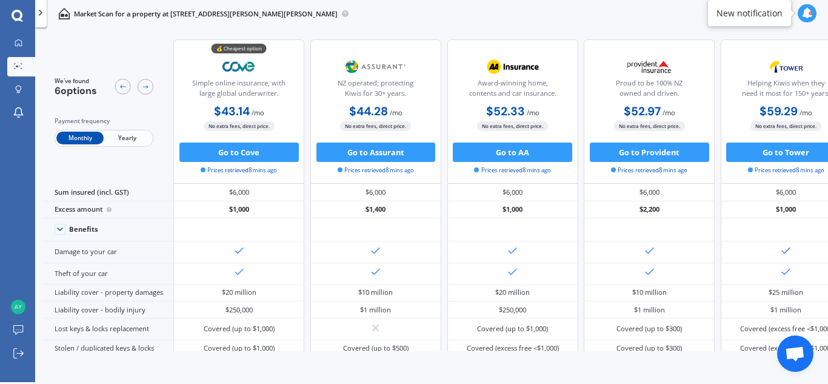
scroll to position [2, 0]
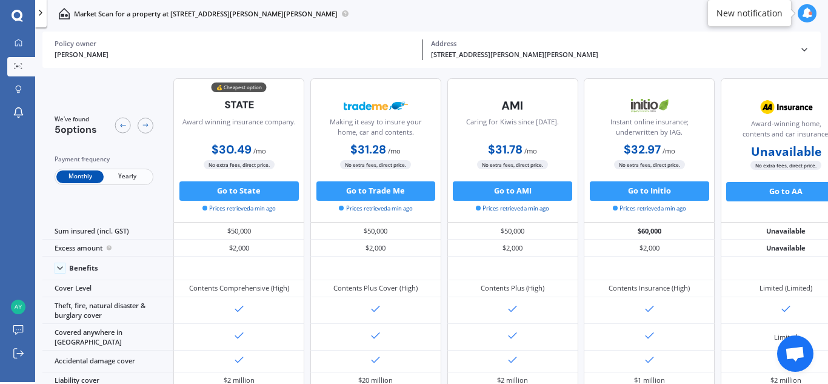
click at [130, 176] on span "Yearly" at bounding box center [127, 176] width 47 height 13
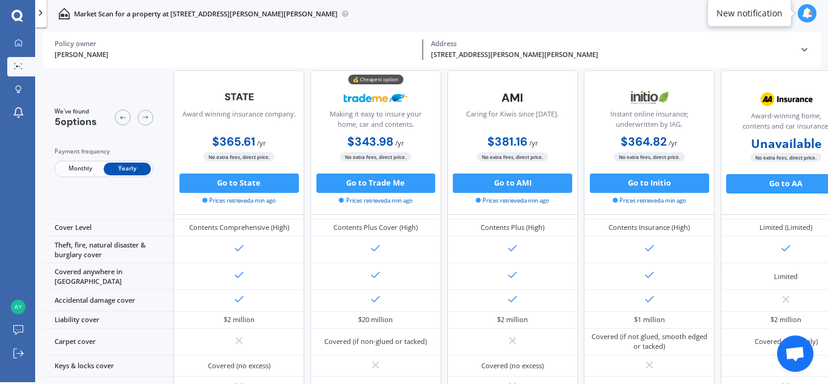
scroll to position [0, 0]
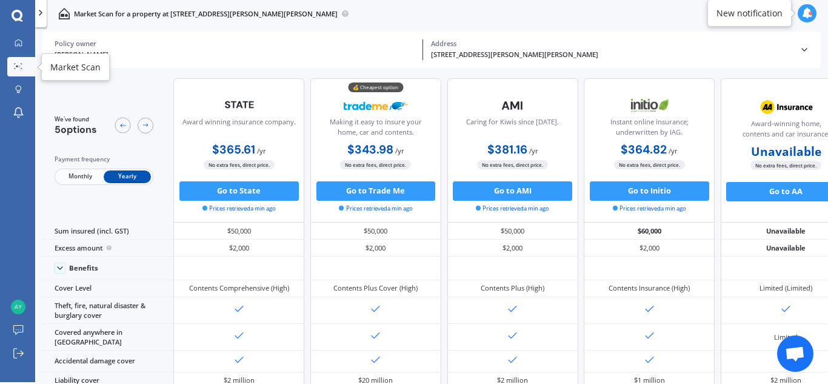
click at [16, 67] on circle at bounding box center [17, 66] width 2 height 2
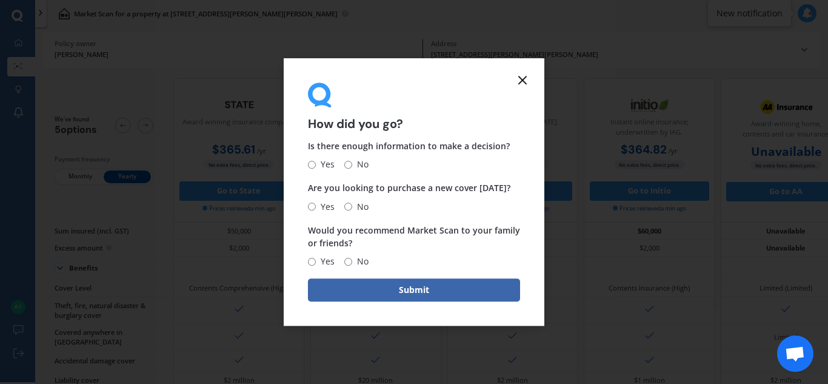
click at [312, 165] on input "Yes" at bounding box center [312, 165] width 8 height 8
radio input "true"
click at [314, 204] on input "Yes" at bounding box center [312, 206] width 8 height 8
radio input "true"
click at [311, 259] on input "Yes" at bounding box center [312, 262] width 8 height 8
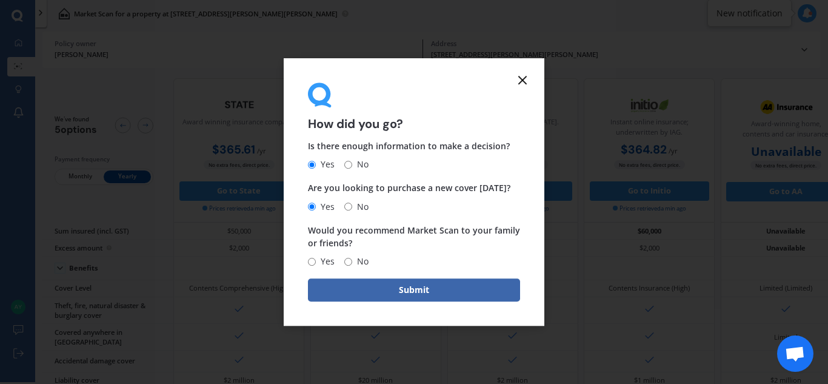
radio input "true"
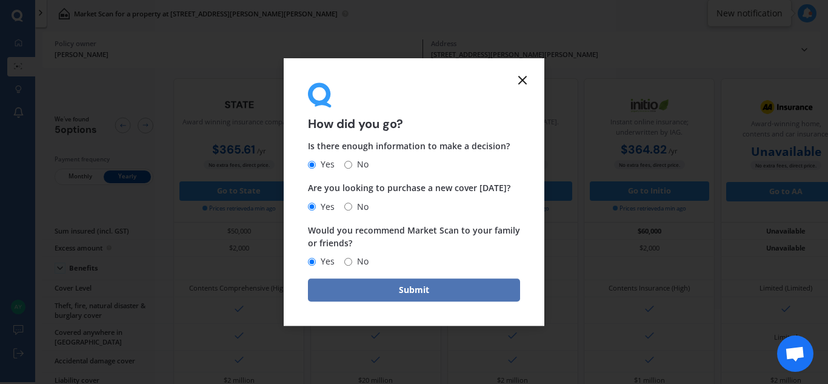
click at [368, 290] on button "Submit" at bounding box center [414, 289] width 212 height 23
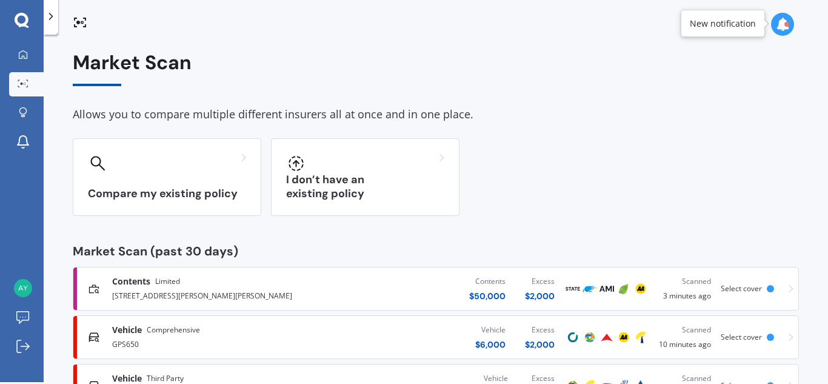
scroll to position [2, 0]
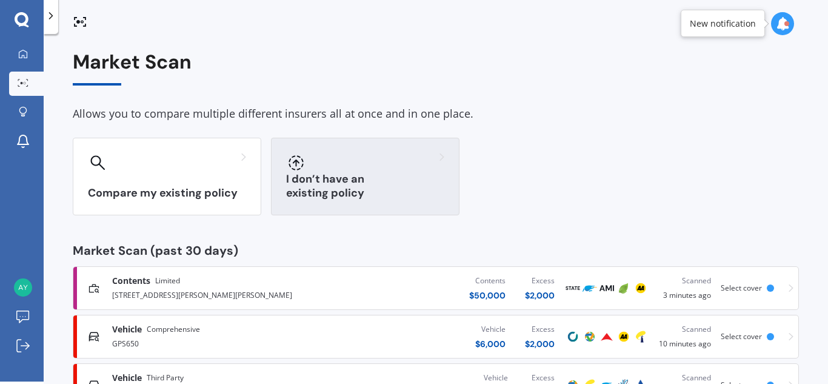
click at [353, 191] on h3 "I don’t have an existing policy" at bounding box center [365, 186] width 158 height 28
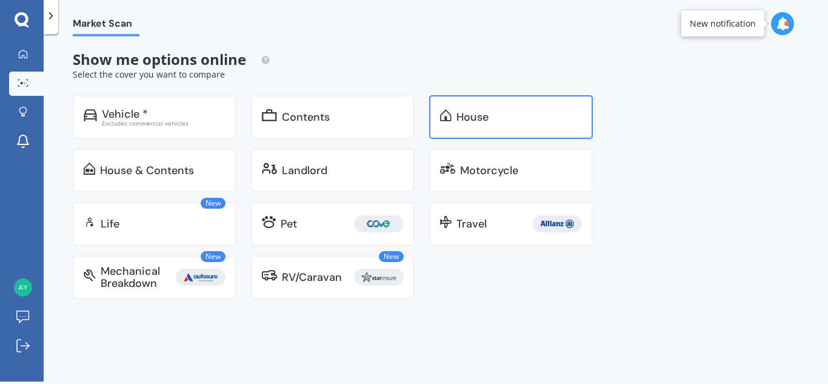
click at [464, 125] on div "House" at bounding box center [511, 117] width 164 height 44
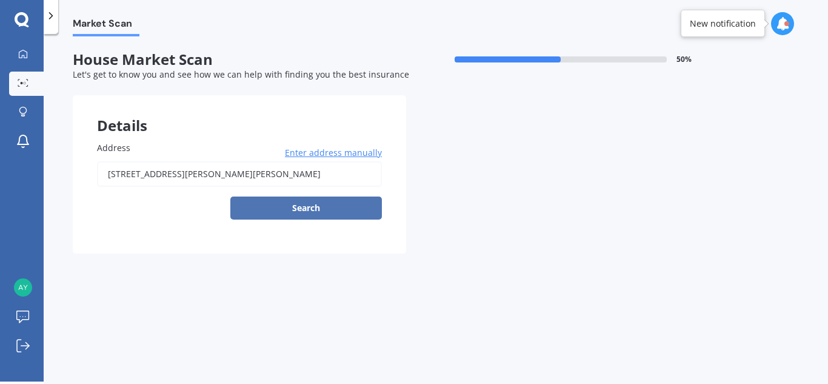
click at [310, 207] on button "Search" at bounding box center [305, 207] width 151 height 23
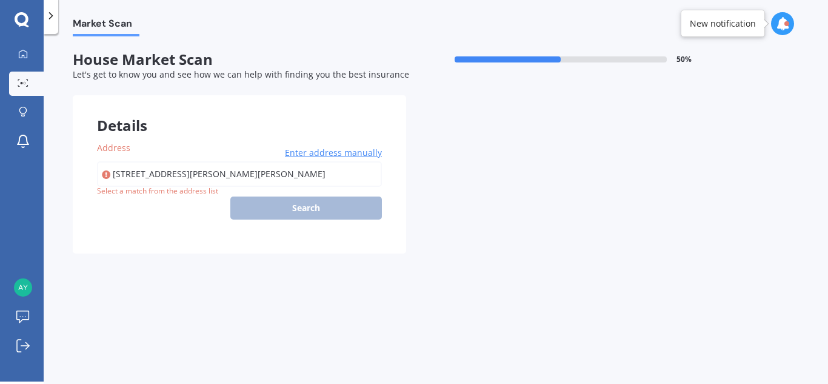
type input "[STREET_ADDRESS][PERSON_NAME][PERSON_NAME]"
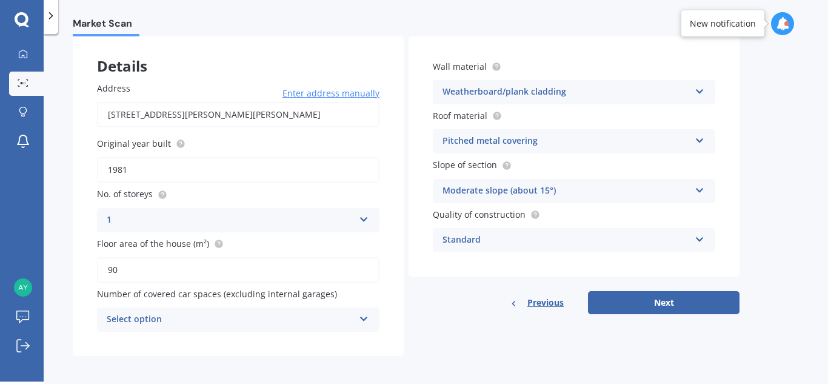
scroll to position [65, 0]
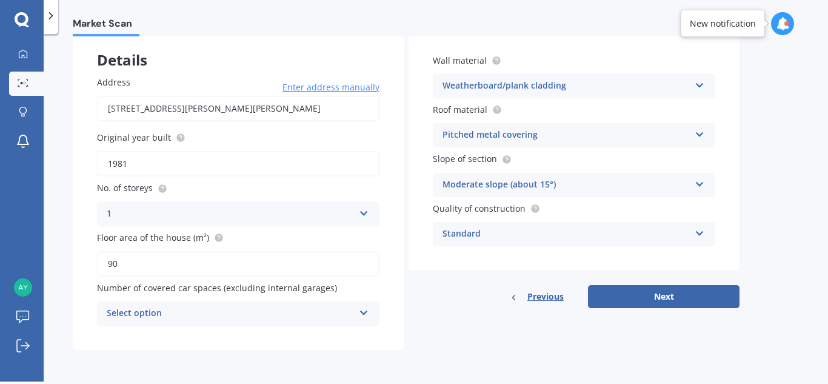
click at [320, 312] on div "Select option" at bounding box center [230, 313] width 247 height 15
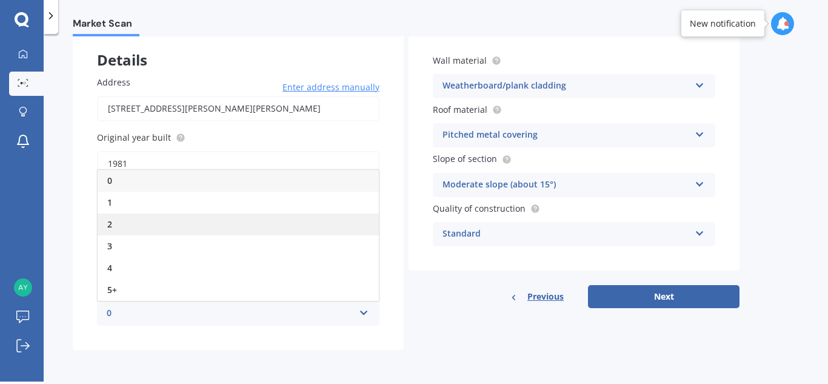
click at [122, 221] on div "2" at bounding box center [238, 224] width 281 height 22
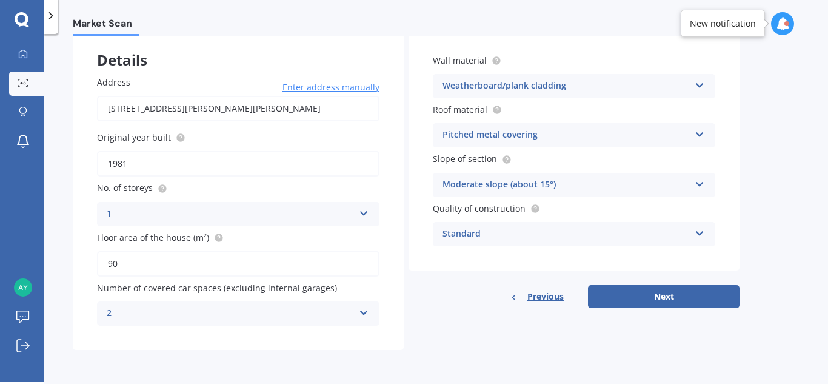
click at [551, 181] on div "Moderate slope (about 15°)" at bounding box center [565, 185] width 247 height 15
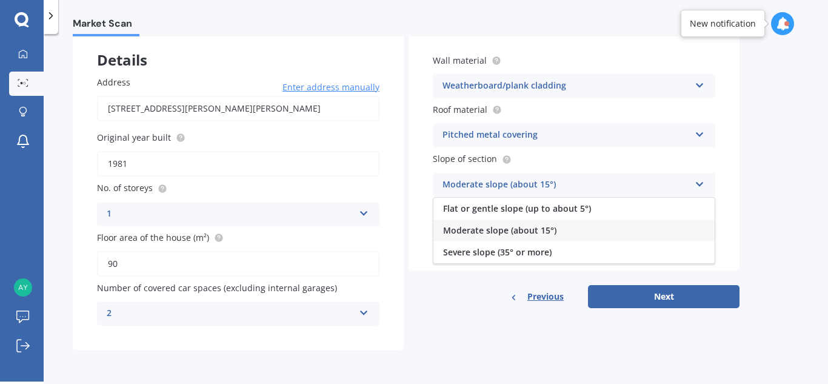
click at [472, 311] on div "Details Address [STREET_ADDRESS][PERSON_NAME][PERSON_NAME] Enter address manual…" at bounding box center [406, 190] width 667 height 320
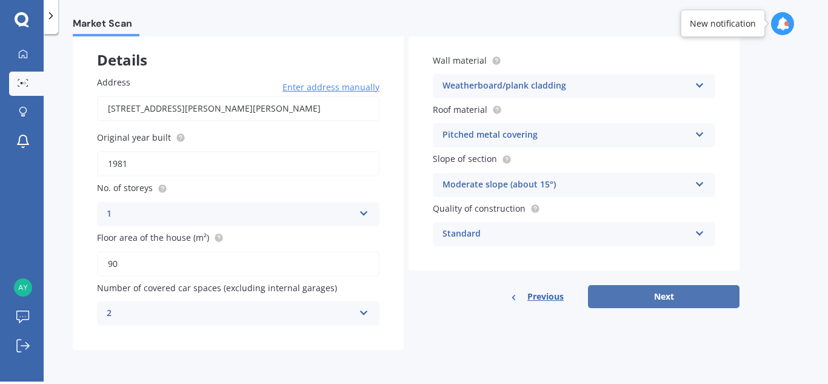
click at [634, 296] on button "Next" at bounding box center [663, 296] width 151 height 23
select select "01"
select select "1969"
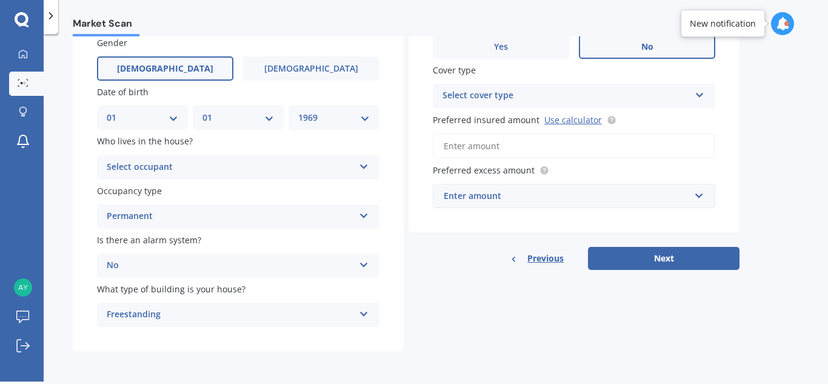
scroll to position [106, 0]
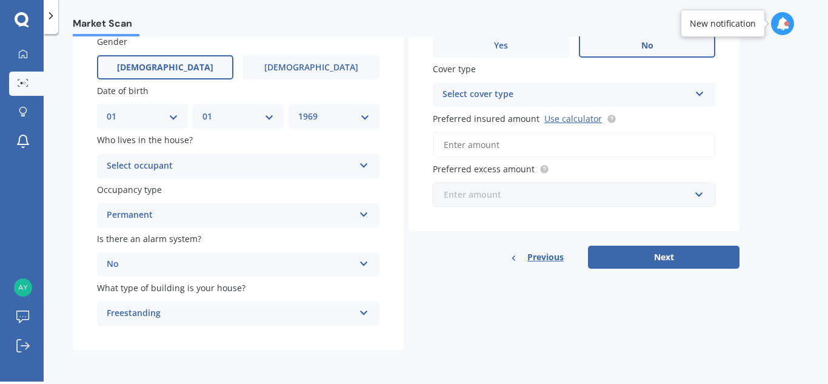
click at [536, 201] on input "text" at bounding box center [569, 194] width 271 height 23
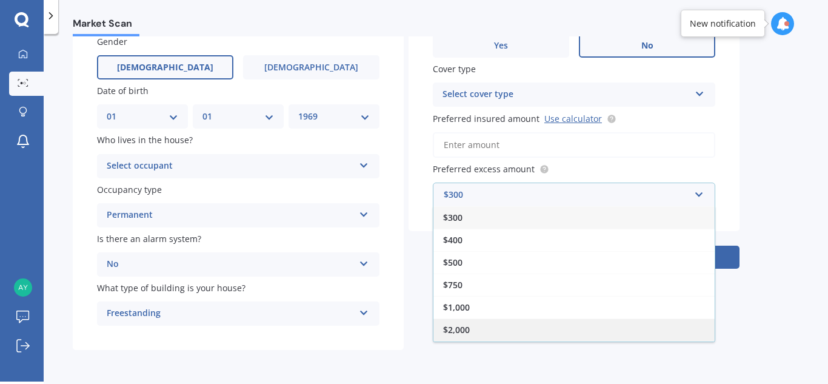
click at [460, 330] on span "$2,000" at bounding box center [456, 330] width 27 height 12
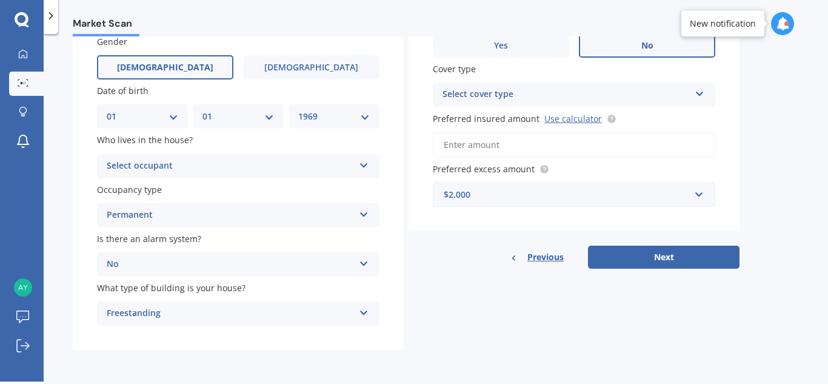
click at [477, 144] on input "Preferred insured amount Use calculator" at bounding box center [574, 144] width 282 height 25
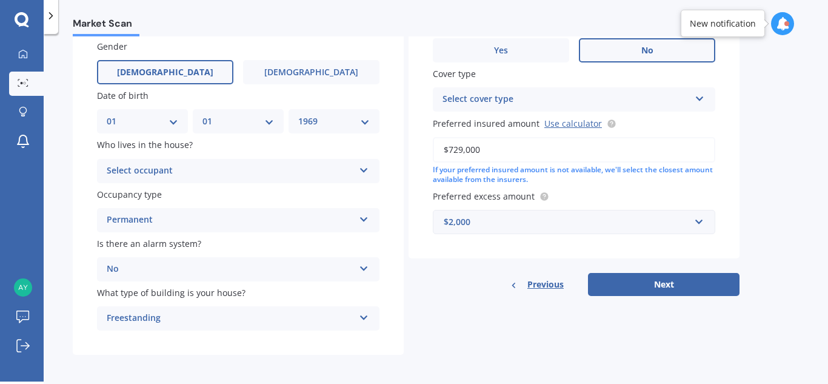
scroll to position [103, 0]
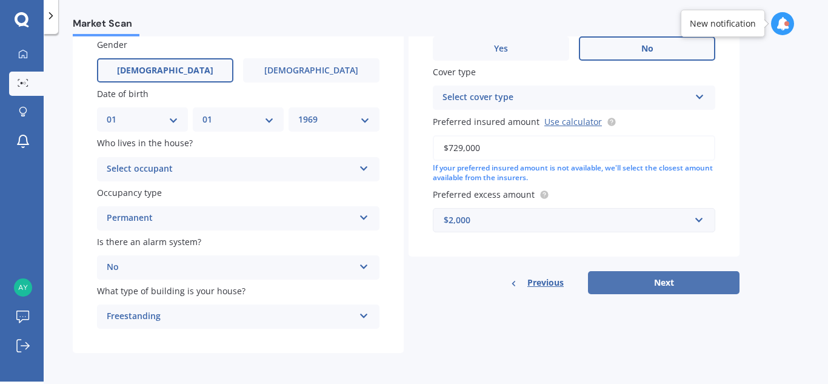
type input "$729,000"
click at [645, 279] on button "Next" at bounding box center [663, 282] width 151 height 23
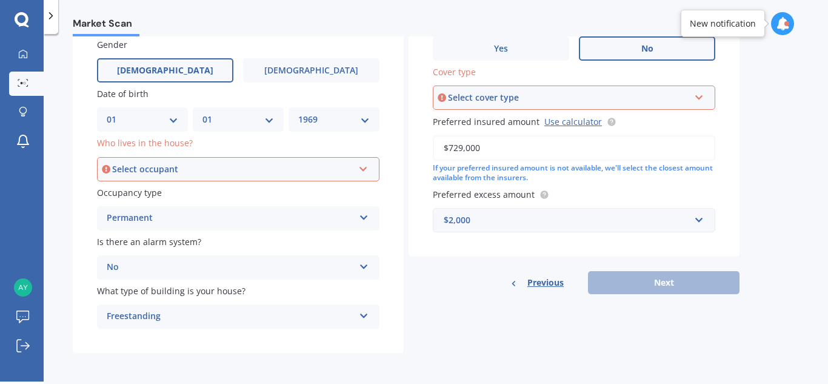
click at [497, 93] on div "Select cover type" at bounding box center [568, 97] width 241 height 13
click at [466, 121] on div "High" at bounding box center [574, 121] width 280 height 22
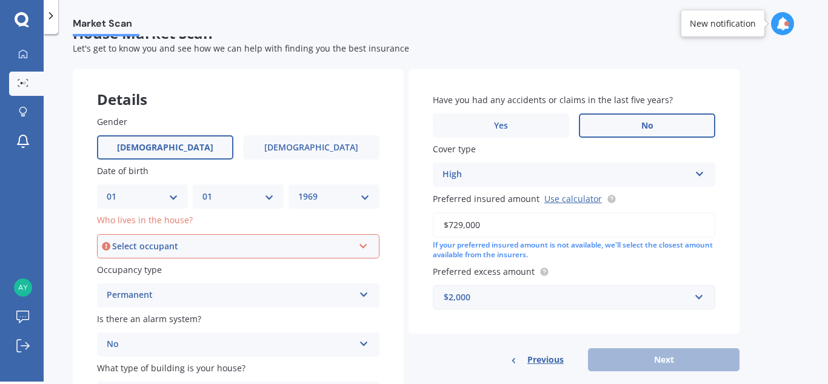
scroll to position [22, 0]
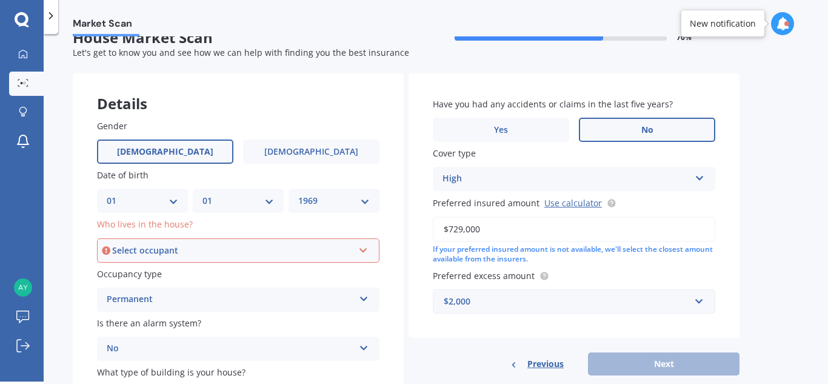
click at [314, 247] on div "Select occupant" at bounding box center [232, 250] width 241 height 13
click at [121, 274] on span "Owner" at bounding box center [121, 273] width 27 height 12
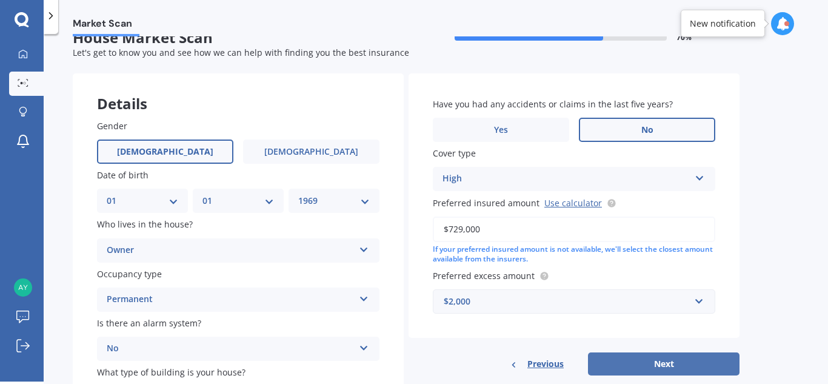
click at [638, 362] on button "Next" at bounding box center [663, 363] width 151 height 23
select select "01"
select select "1969"
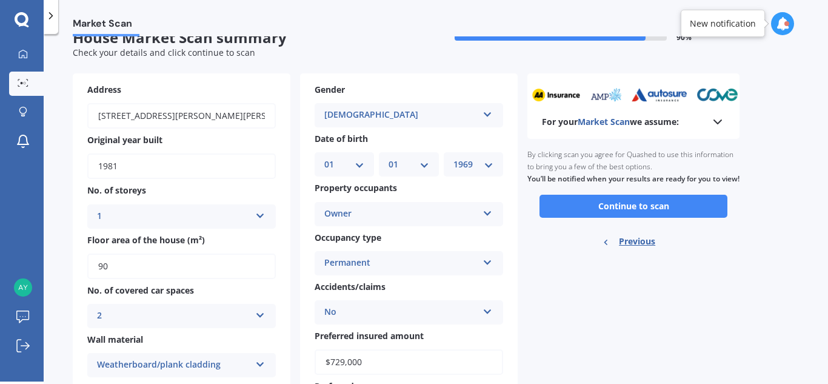
scroll to position [0, 0]
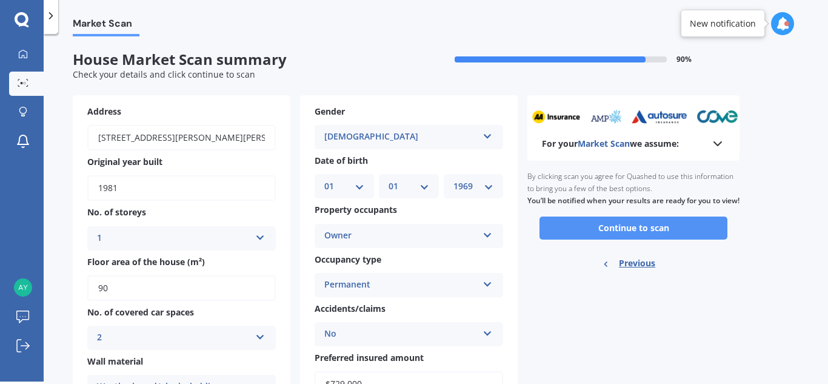
click at [624, 234] on button "Continue to scan" at bounding box center [633, 227] width 188 height 23
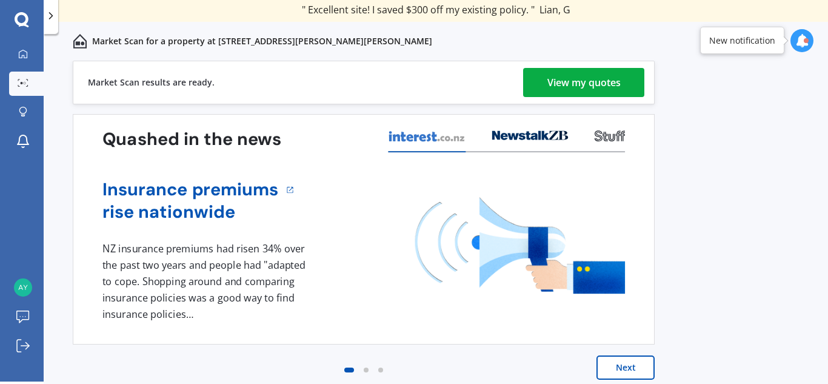
click at [568, 87] on div "View my quotes" at bounding box center [583, 82] width 73 height 29
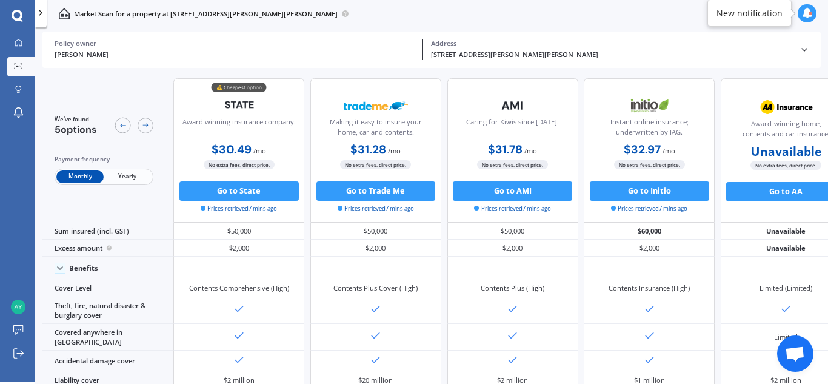
scroll to position [2, 0]
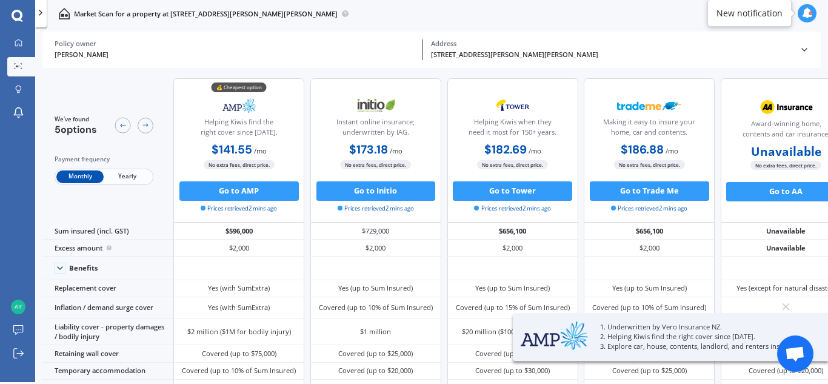
click at [135, 179] on span "Yearly" at bounding box center [127, 176] width 47 height 13
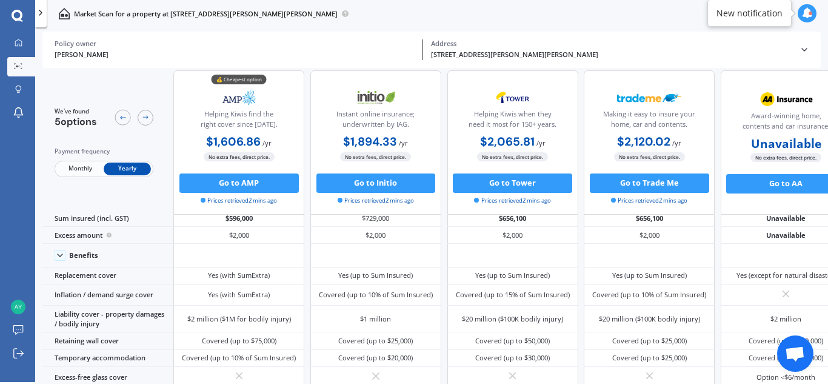
scroll to position [0, 0]
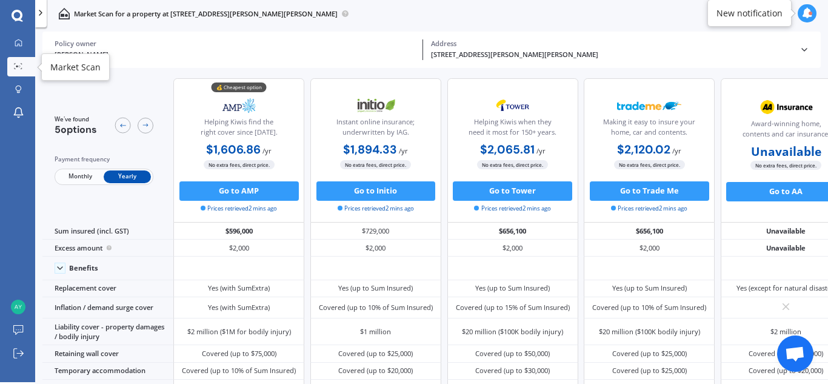
click at [15, 66] on icon at bounding box center [18, 66] width 8 height 6
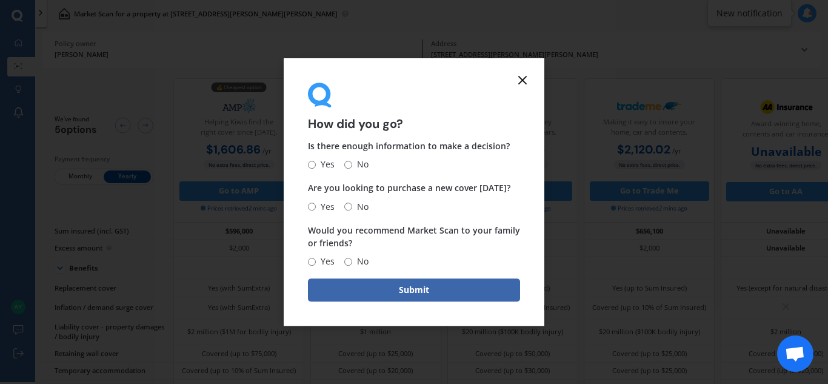
click at [313, 167] on input "Yes" at bounding box center [312, 165] width 8 height 8
radio input "true"
click at [314, 208] on input "Yes" at bounding box center [312, 206] width 8 height 8
radio input "true"
click at [313, 262] on input "Yes" at bounding box center [312, 262] width 8 height 8
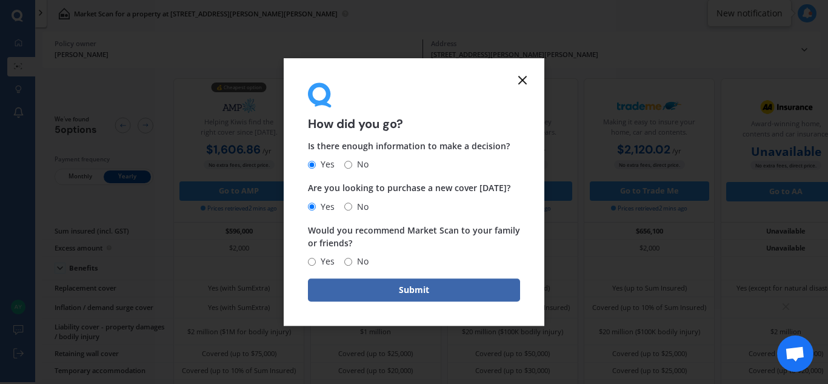
radio input "true"
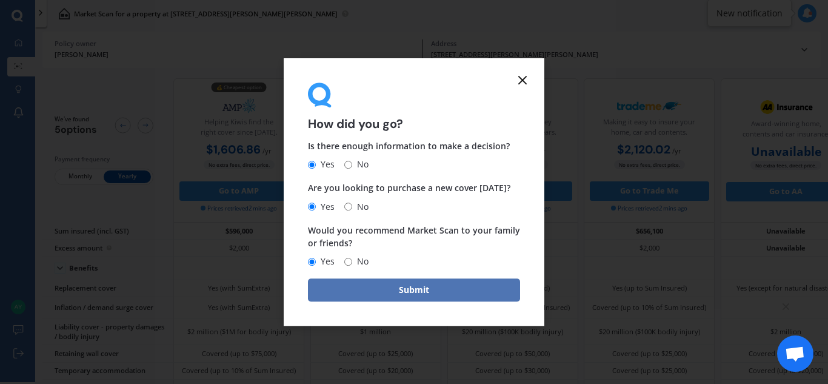
click at [361, 286] on button "Submit" at bounding box center [414, 289] width 212 height 23
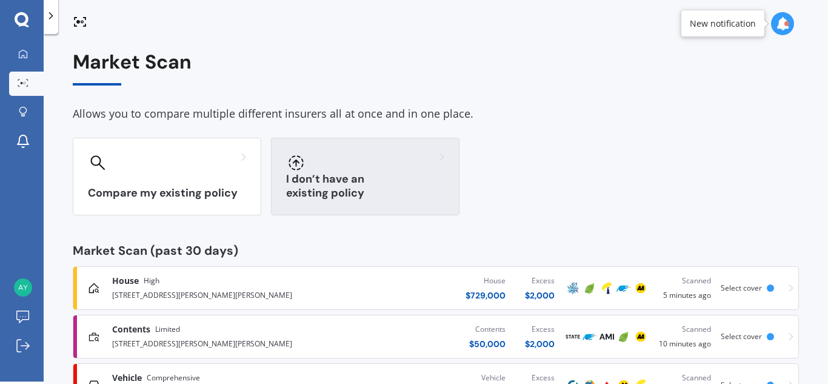
click at [317, 181] on div "I don’t have an existing policy" at bounding box center [365, 177] width 188 height 78
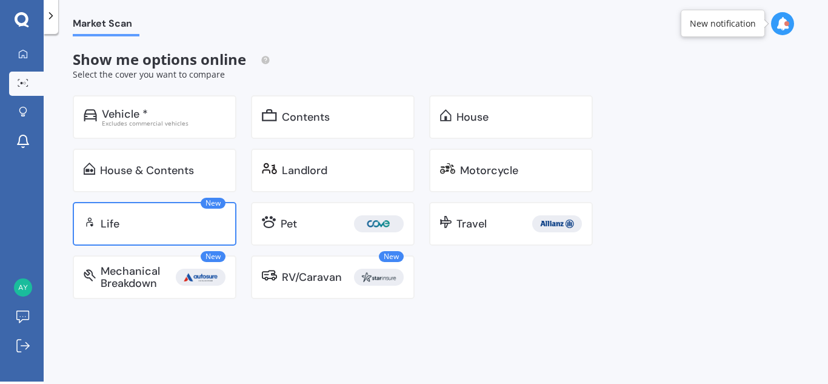
click at [118, 231] on div "New Life" at bounding box center [155, 224] width 164 height 44
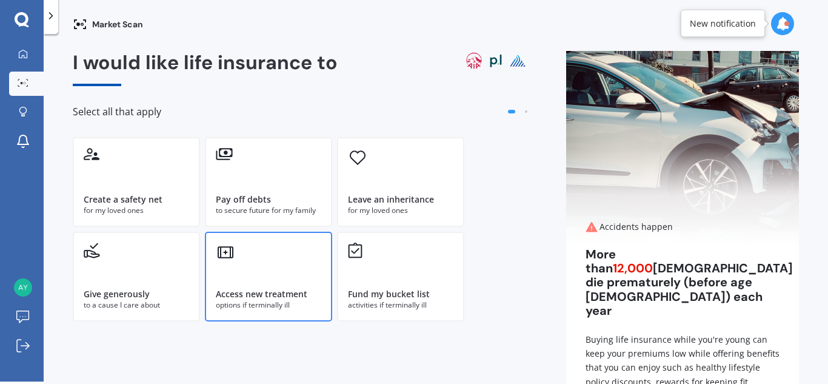
click at [261, 265] on div "Access new treatment options if terminally ill" at bounding box center [268, 276] width 127 height 90
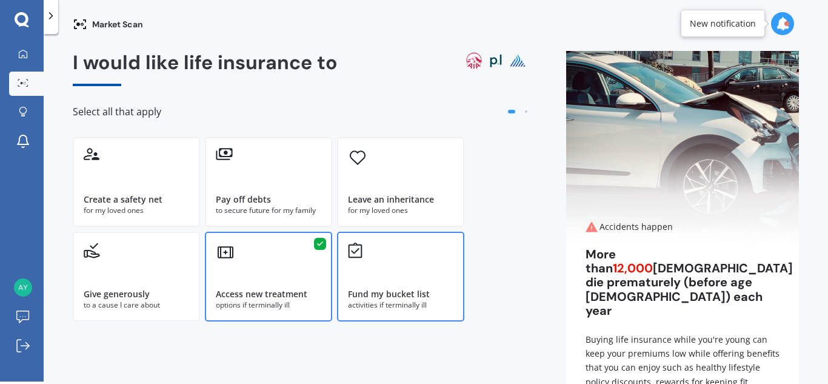
click at [367, 274] on div "Fund my bucket list activities if terminally ill" at bounding box center [400, 276] width 127 height 90
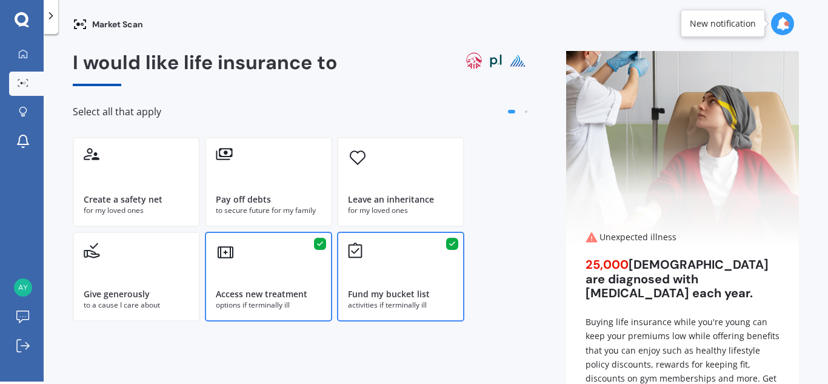
click at [275, 250] on div "Access new treatment options if terminally ill" at bounding box center [268, 276] width 127 height 90
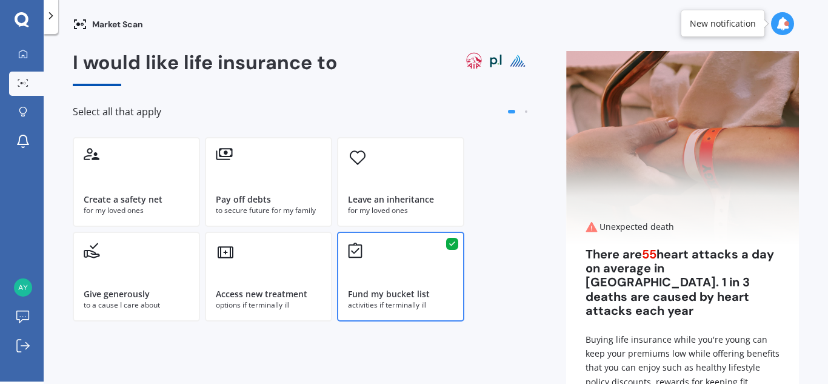
click at [427, 269] on div "Fund my bucket list activities if terminally ill" at bounding box center [400, 276] width 127 height 90
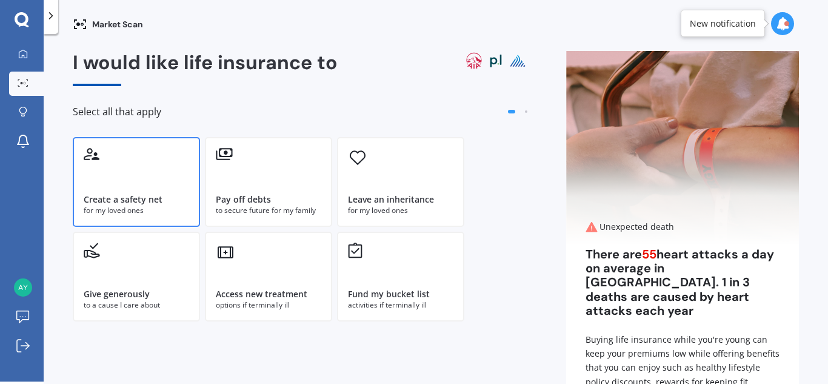
click at [139, 182] on div "Create a safety net for my loved ones" at bounding box center [136, 182] width 127 height 90
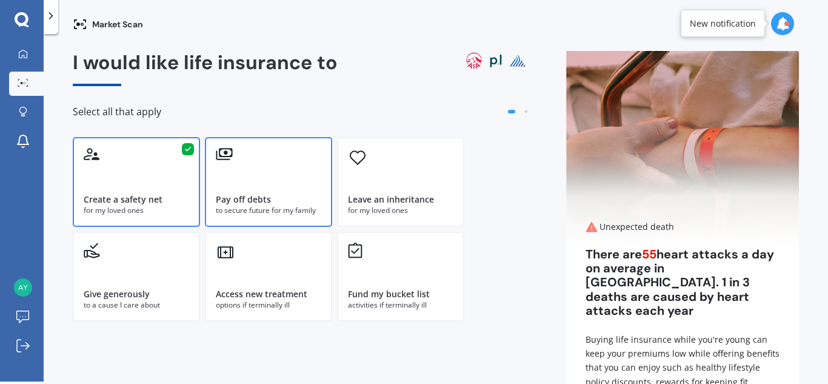
click at [261, 191] on div "Pay off debts to secure future for my family" at bounding box center [268, 182] width 127 height 90
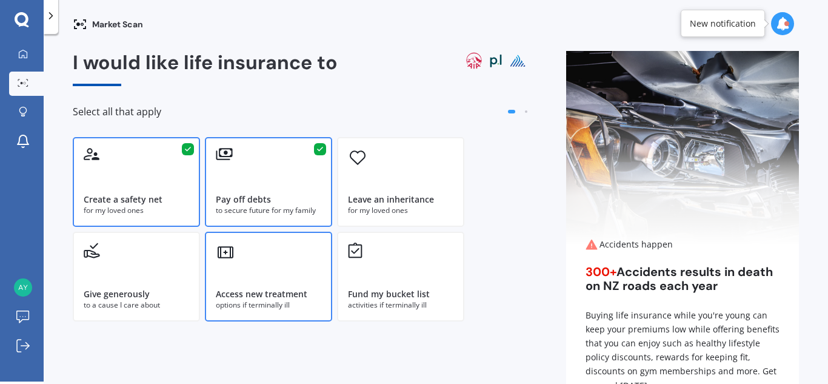
click at [268, 278] on div "Access new treatment options if terminally ill" at bounding box center [268, 276] width 127 height 90
click at [141, 271] on div "Give generously to a cause I care about" at bounding box center [136, 276] width 127 height 90
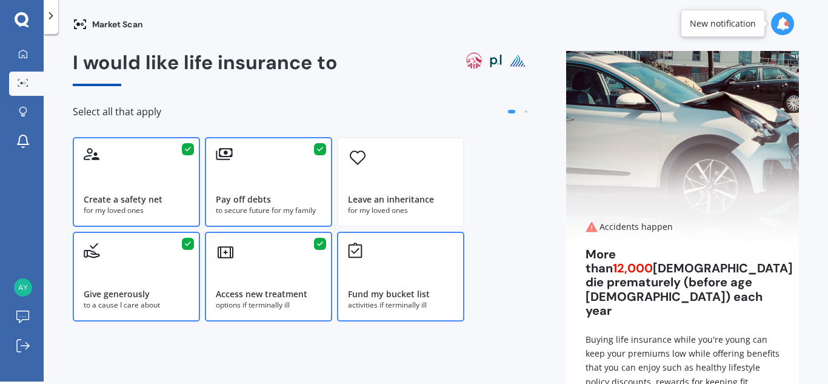
click at [384, 294] on div "Fund my bucket list" at bounding box center [389, 294] width 82 height 12
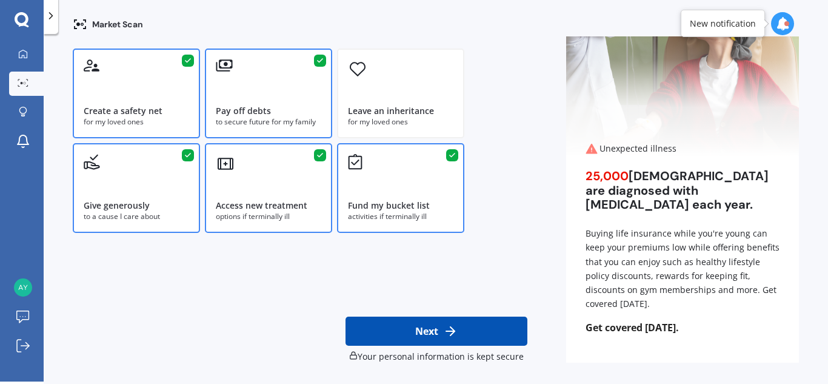
scroll to position [91, 0]
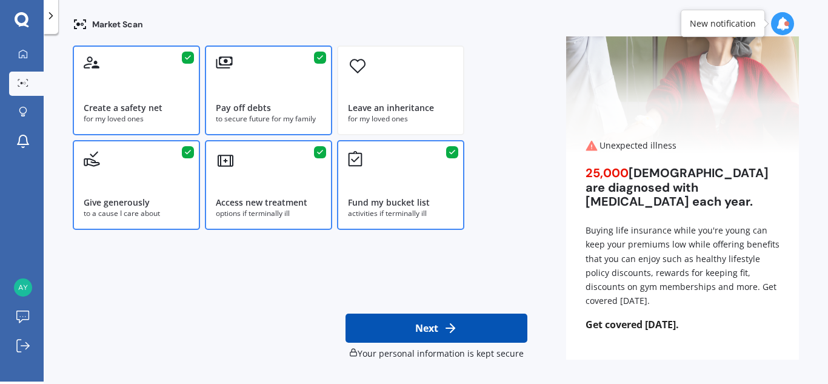
click at [413, 328] on button "Next" at bounding box center [436, 327] width 182 height 29
select select "01"
select select "1969"
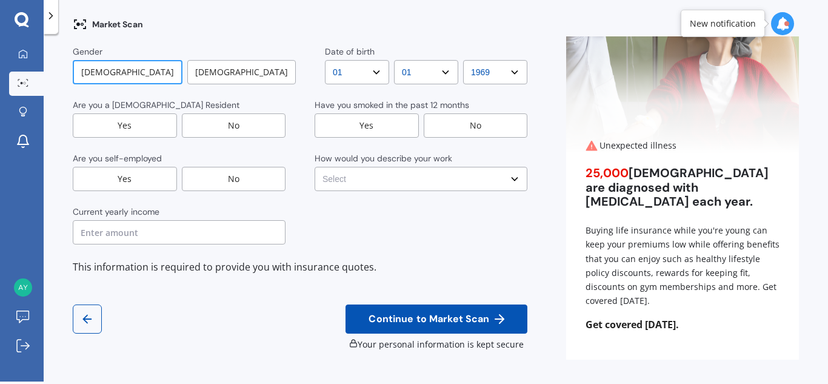
scroll to position [0, 0]
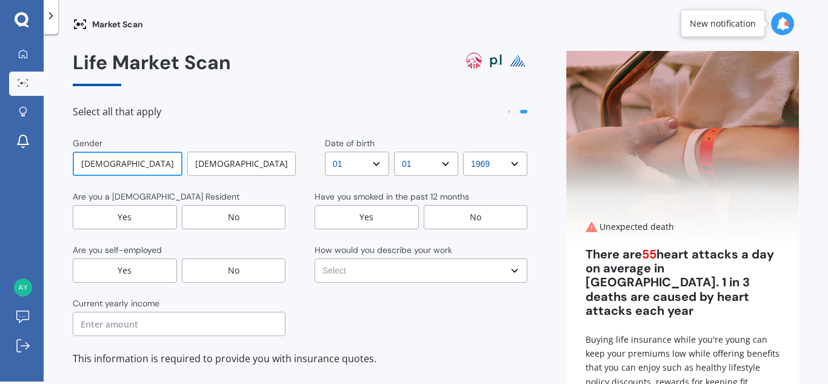
click at [118, 224] on div "Yes" at bounding box center [125, 217] width 104 height 24
click at [232, 277] on div "No" at bounding box center [234, 270] width 104 height 24
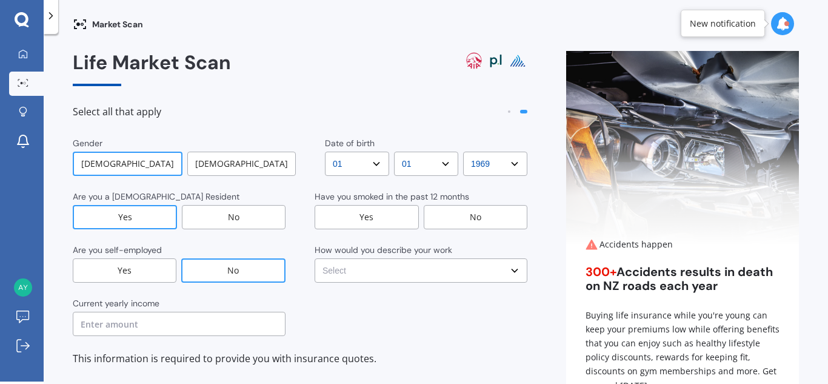
click at [477, 218] on div "No" at bounding box center [476, 217] width 104 height 24
click at [474, 274] on select "Select No manual work e.g. lawyer, consultant, engineer Light manual work [PERS…" at bounding box center [420, 270] width 213 height 24
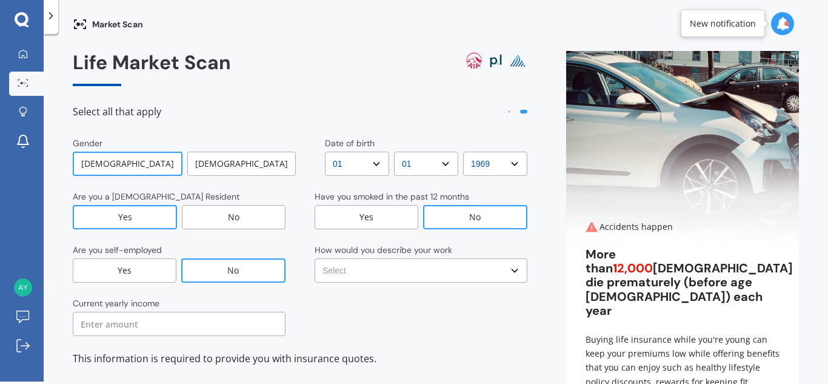
select select "No manual work e.g. lawyer, consultant, engineer"
click at [314, 258] on select "Select No manual work e.g. lawyer, consultant, engineer Light manual work [PERS…" at bounding box center [420, 270] width 213 height 24
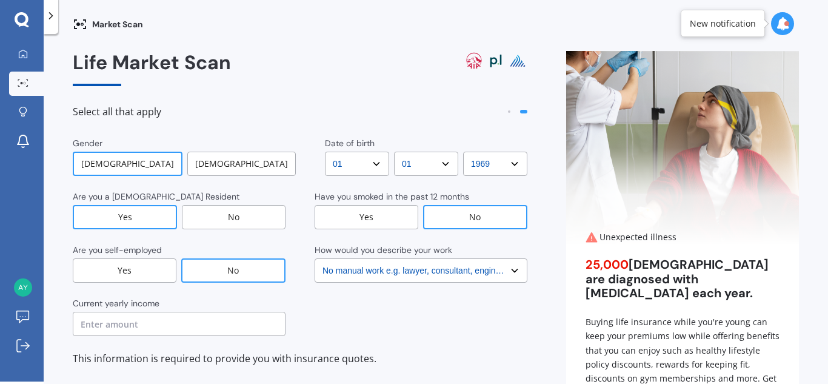
click at [158, 325] on input "text" at bounding box center [179, 323] width 213 height 24
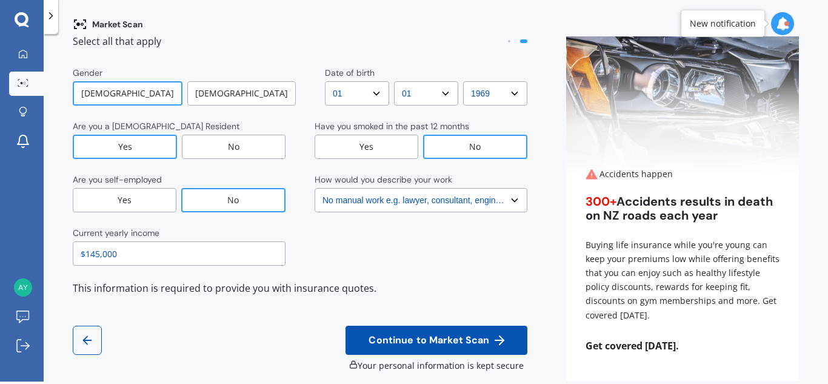
scroll to position [91, 0]
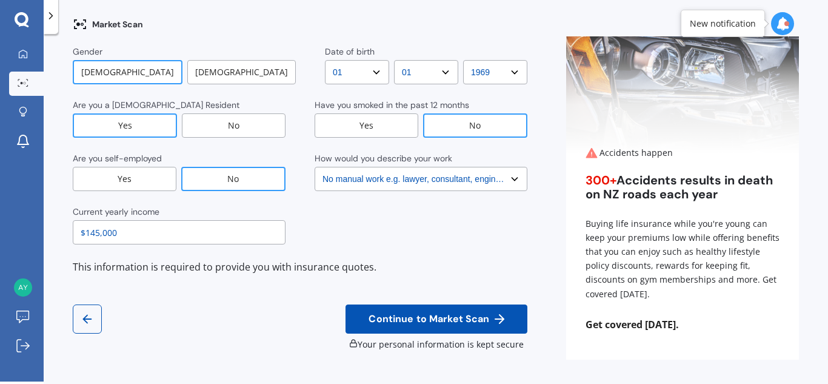
type input "$145,000"
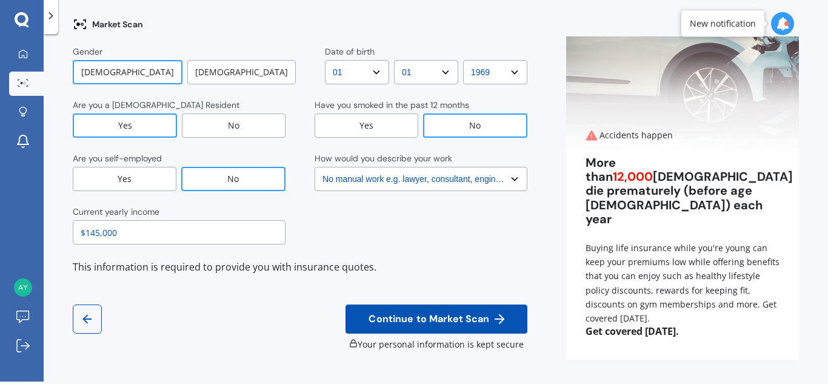
click at [442, 316] on span "Continue to Market Scan" at bounding box center [428, 319] width 125 height 12
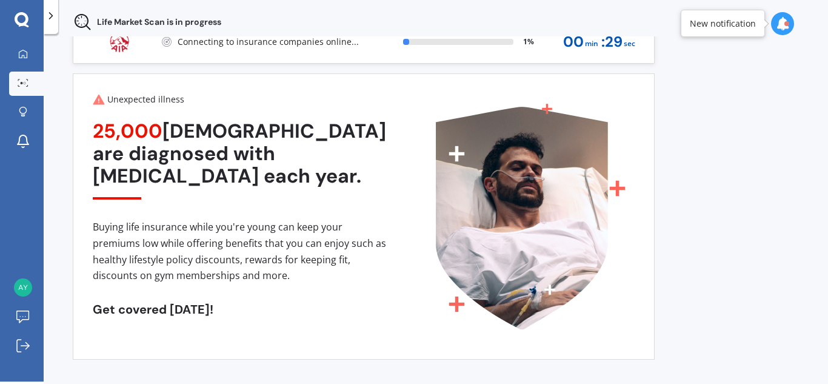
scroll to position [31, 0]
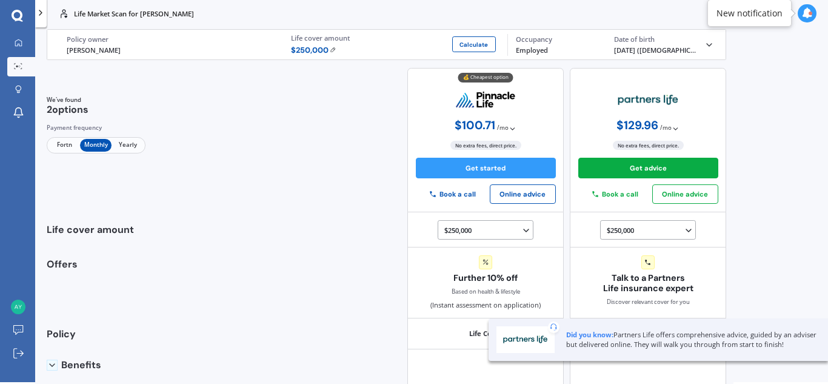
click at [123, 147] on span "Yearly" at bounding box center [127, 145] width 32 height 13
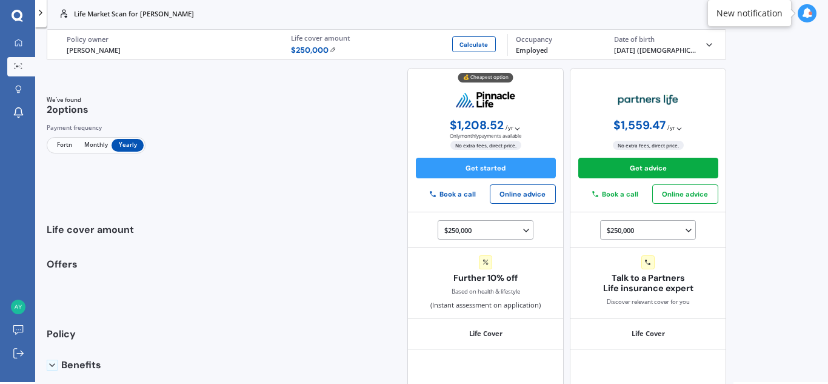
click at [64, 147] on span "Fortn" at bounding box center [64, 145] width 32 height 13
click at [90, 145] on span "Monthly" at bounding box center [96, 145] width 32 height 13
click at [131, 143] on span "Yearly" at bounding box center [127, 145] width 32 height 13
click at [21, 68] on icon at bounding box center [18, 66] width 8 height 6
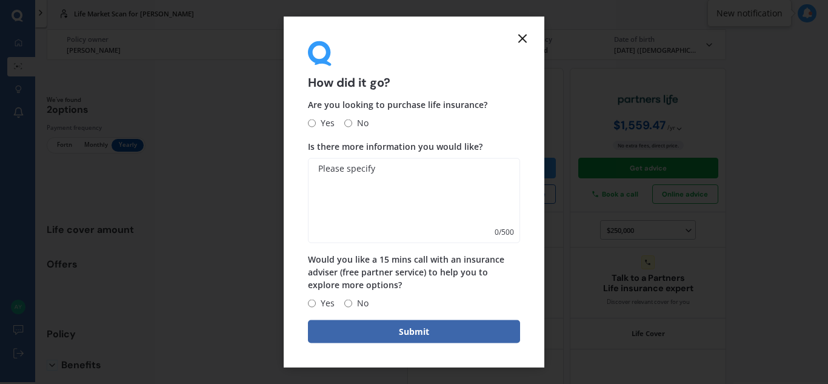
click at [352, 126] on span "No" at bounding box center [360, 123] width 16 height 15
click at [351, 126] on input "No" at bounding box center [348, 123] width 8 height 8
radio input "true"
click at [444, 332] on button "Submit" at bounding box center [414, 331] width 212 height 23
click at [525, 38] on icon at bounding box center [522, 38] width 15 height 15
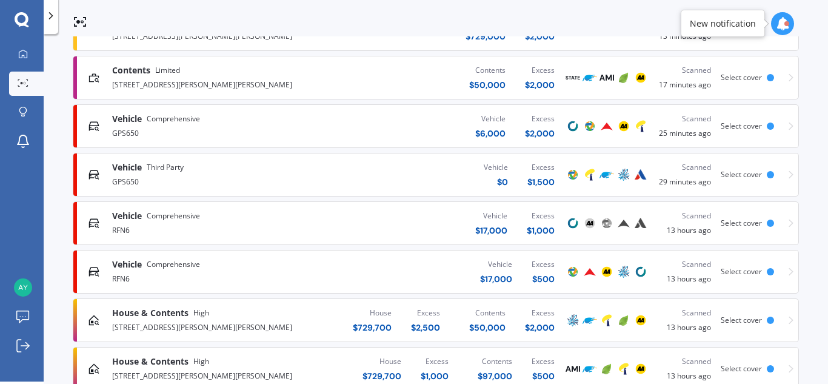
scroll to position [343, 0]
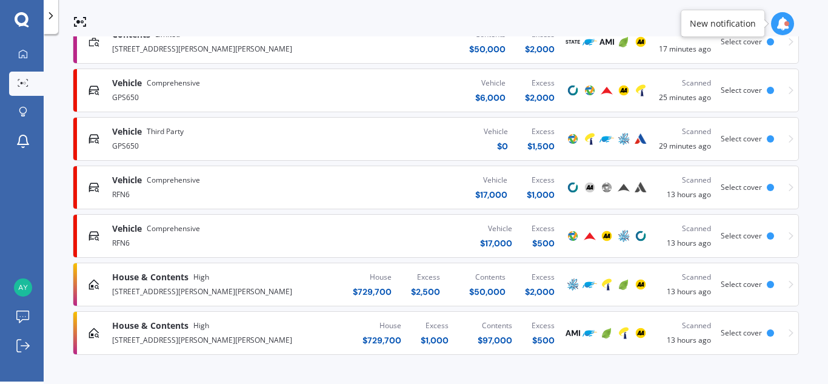
click at [142, 182] on span "Vehicle" at bounding box center [127, 180] width 30 height 12
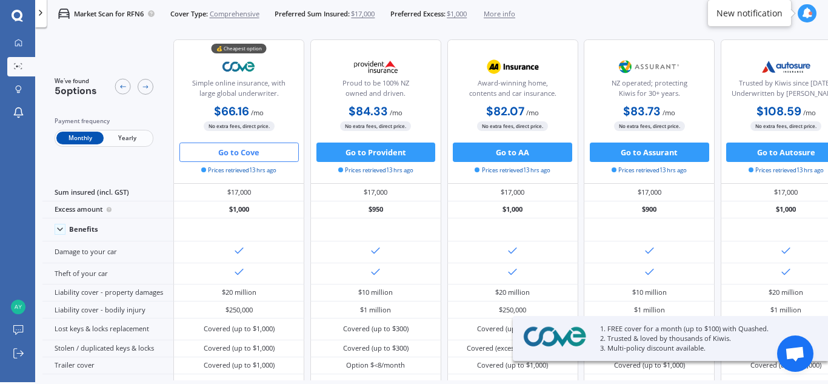
click at [126, 138] on span "Yearly" at bounding box center [127, 137] width 47 height 13
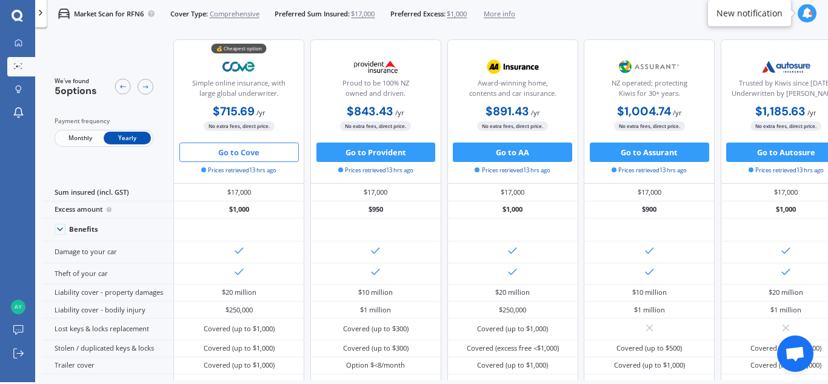
click at [795, 111] on b "$1,185.63" at bounding box center [780, 111] width 50 height 15
click at [17, 65] on icon at bounding box center [18, 66] width 8 height 6
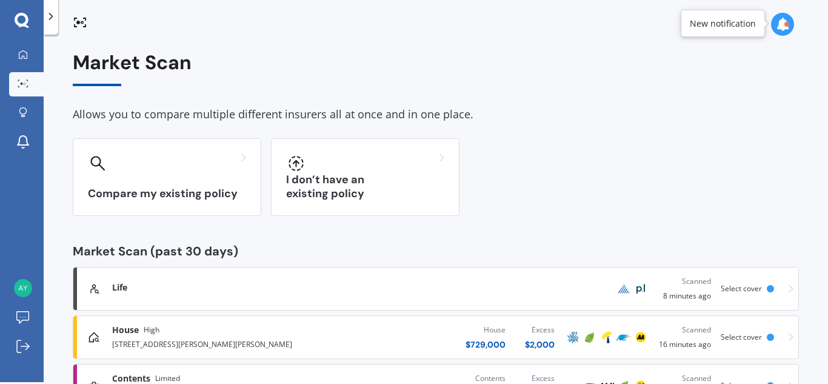
scroll to position [2, 0]
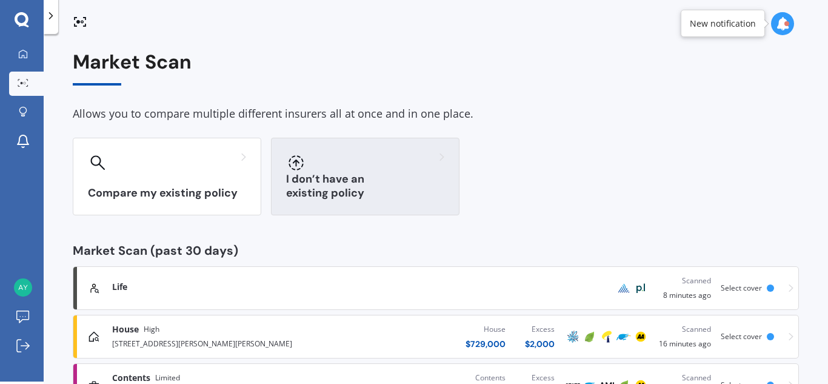
click at [338, 185] on div "I don’t have an existing policy" at bounding box center [365, 177] width 188 height 78
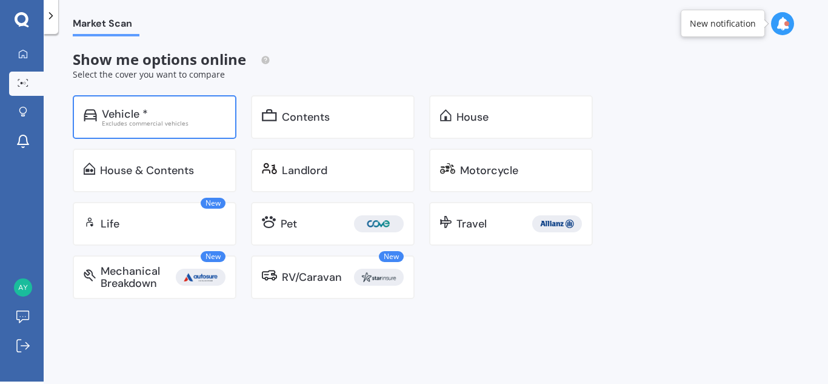
click at [186, 120] on div "Excludes commercial vehicles" at bounding box center [164, 123] width 124 height 6
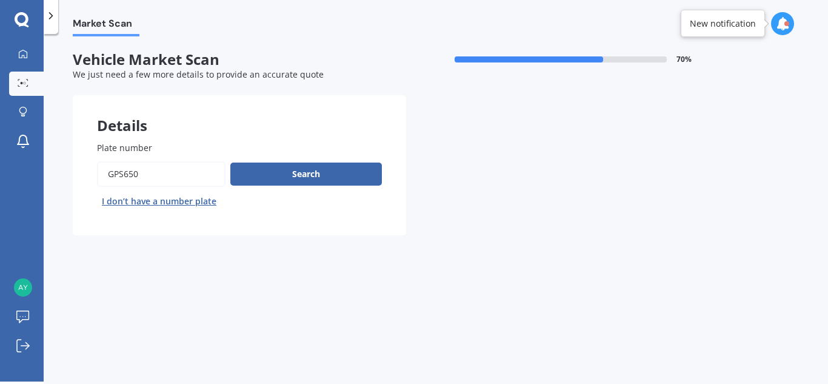
click at [144, 178] on input "Plate number" at bounding box center [161, 173] width 128 height 25
type input "G"
type input "RFN6"
click at [285, 178] on button "Search" at bounding box center [305, 173] width 151 height 23
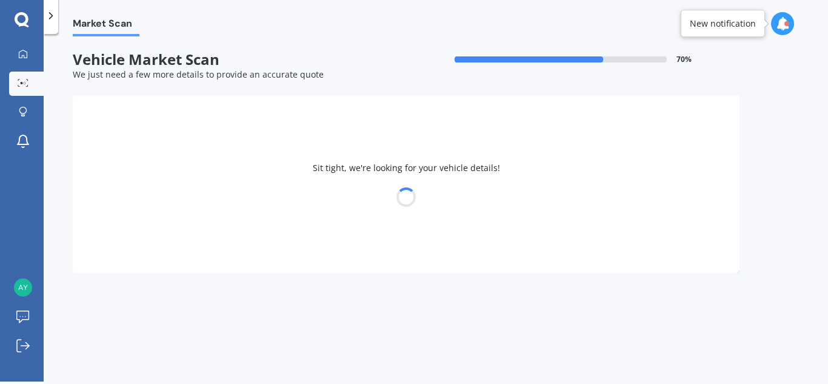
select select "NISSAN"
select select "LEAF"
select select "01"
select select "1969"
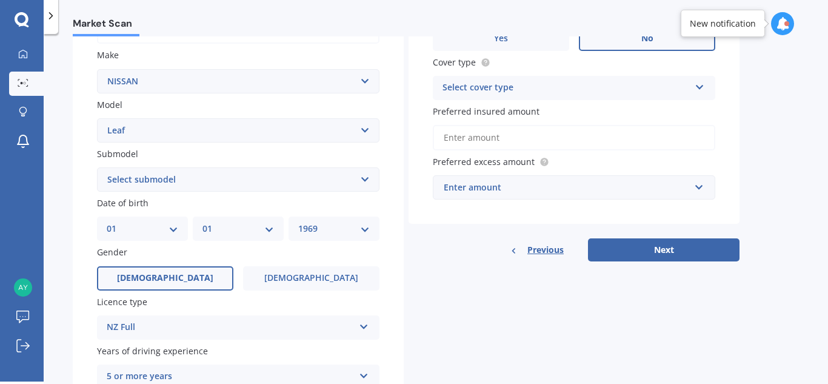
scroll to position [219, 0]
click at [601, 133] on input "Preferred insured amount" at bounding box center [574, 136] width 282 height 25
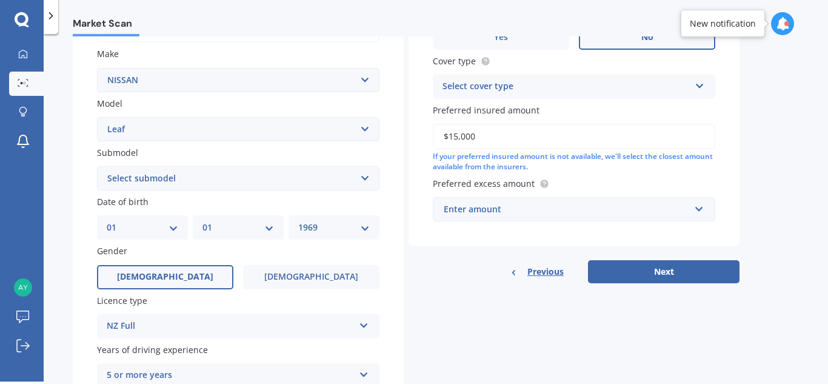
type input "$15,000"
click at [527, 90] on div "Select cover type" at bounding box center [565, 86] width 247 height 15
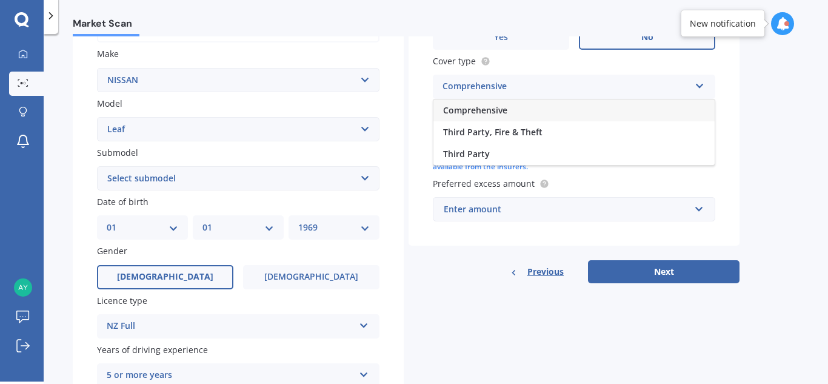
click at [505, 111] on span "Comprehensive" at bounding box center [475, 110] width 64 height 12
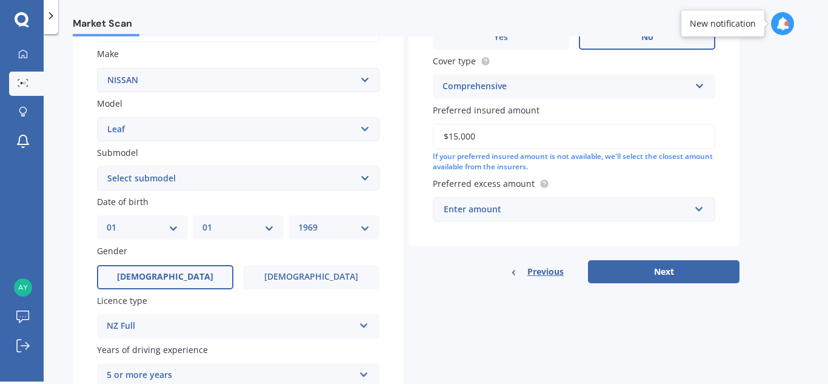
click at [505, 211] on div "Enter amount" at bounding box center [567, 208] width 246 height 13
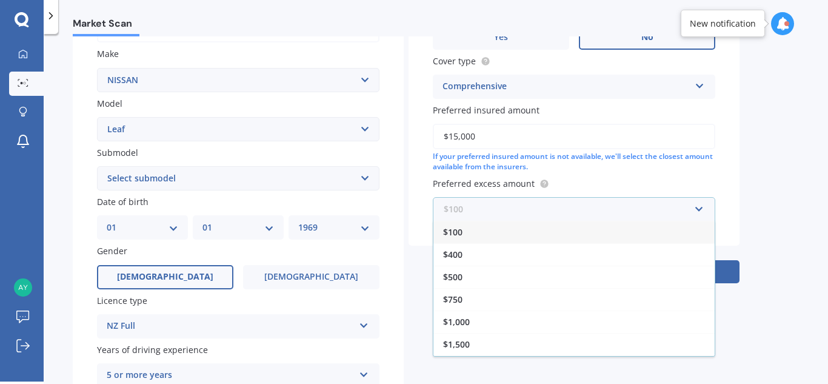
scroll to position [22, 0]
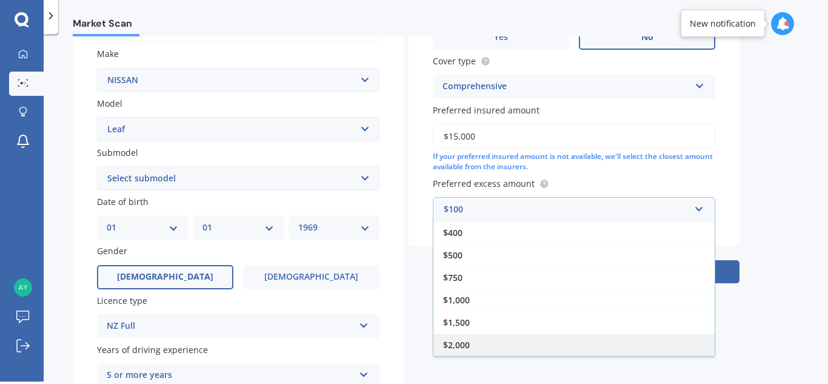
click at [530, 339] on div "$2,000" at bounding box center [573, 344] width 281 height 22
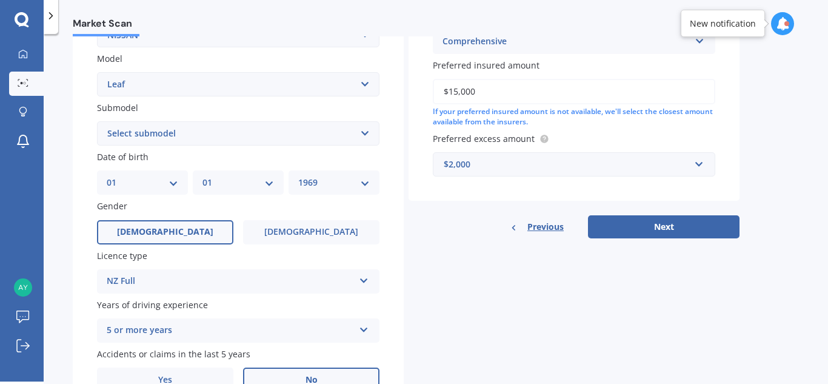
scroll to position [330, 0]
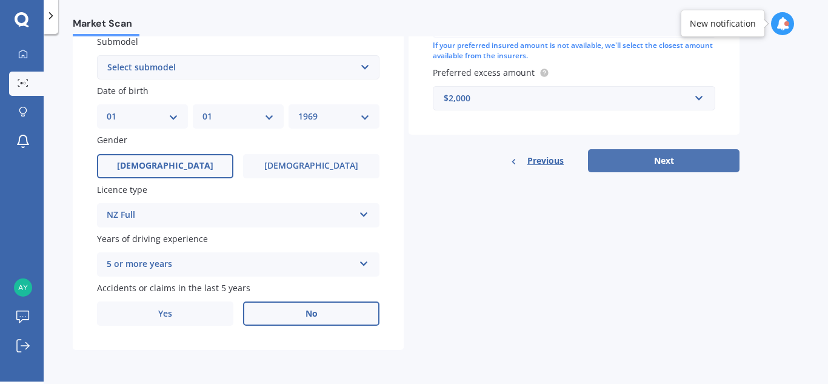
click at [657, 161] on button "Next" at bounding box center [663, 160] width 151 height 23
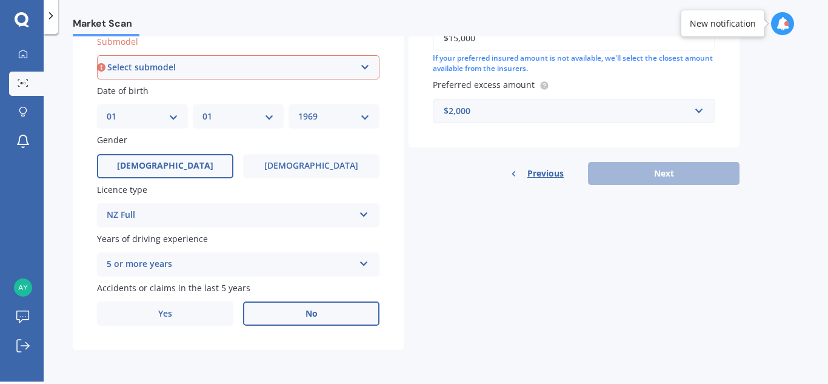
scroll to position [328, 0]
click at [368, 68] on select "Select submodel EV Hybrid" at bounding box center [238, 68] width 282 height 24
select select "EV"
click at [97, 56] on select "Select submodel EV Hybrid" at bounding box center [238, 68] width 282 height 24
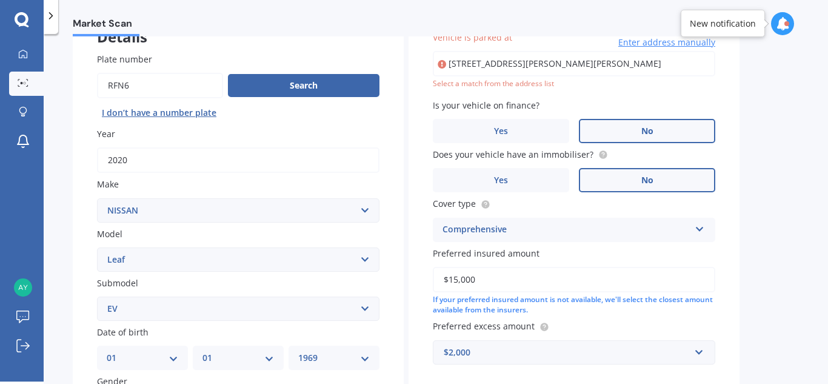
scroll to position [83, 0]
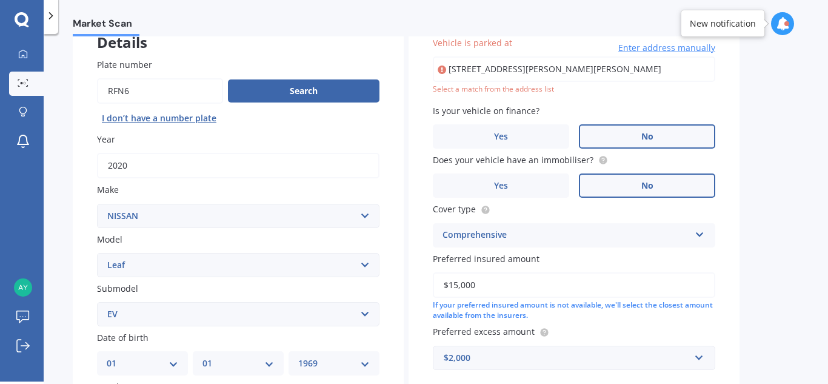
type input "[STREET_ADDRESS][PERSON_NAME][PERSON_NAME]"
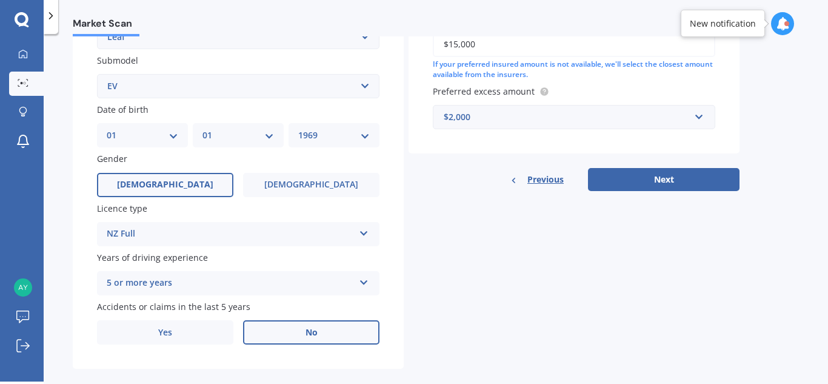
scroll to position [330, 0]
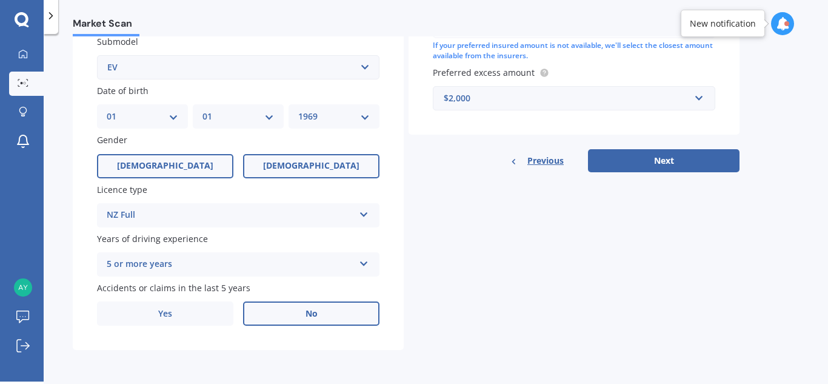
click at [300, 165] on span "[DEMOGRAPHIC_DATA]" at bounding box center [311, 166] width 96 height 10
click at [0, 0] on input "[DEMOGRAPHIC_DATA]" at bounding box center [0, 0] width 0 height 0
click at [175, 119] on select "DD 01 02 03 04 05 06 07 08 09 10 11 12 13 14 15 16 17 18 19 20 21 22 23 24 25 2…" at bounding box center [143, 116] width 72 height 13
select select "16"
click at [107, 110] on select "DD 01 02 03 04 05 06 07 08 09 10 11 12 13 14 15 16 17 18 19 20 21 22 23 24 25 2…" at bounding box center [143, 116] width 72 height 13
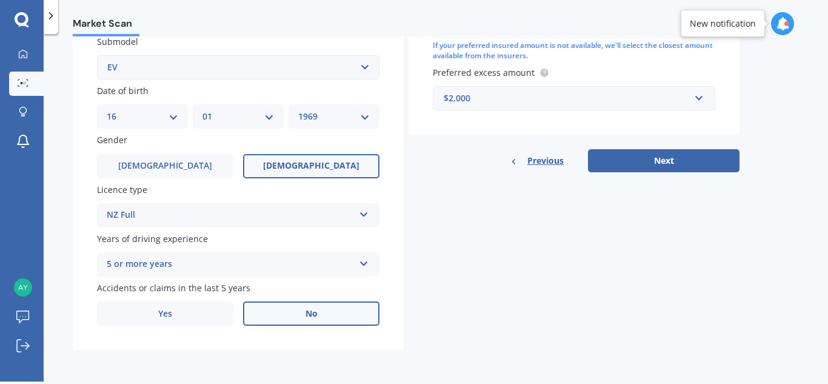
click at [228, 119] on select "MM 01 02 03 04 05 06 07 08 09 10 11 12" at bounding box center [238, 116] width 72 height 13
select select "09"
click at [202, 110] on select "MM 01 02 03 04 05 06 07 08 09 10 11 12" at bounding box center [238, 116] width 72 height 13
click at [323, 122] on div "YYYY 2025 2024 2023 2022 2021 2020 2019 2018 2017 2016 2015 2014 2013 2012 2011…" at bounding box center [333, 116] width 91 height 24
click at [353, 119] on select "YYYY 2025 2024 2023 2022 2021 2020 2019 2018 2017 2016 2015 2014 2013 2012 2011…" at bounding box center [334, 116] width 72 height 13
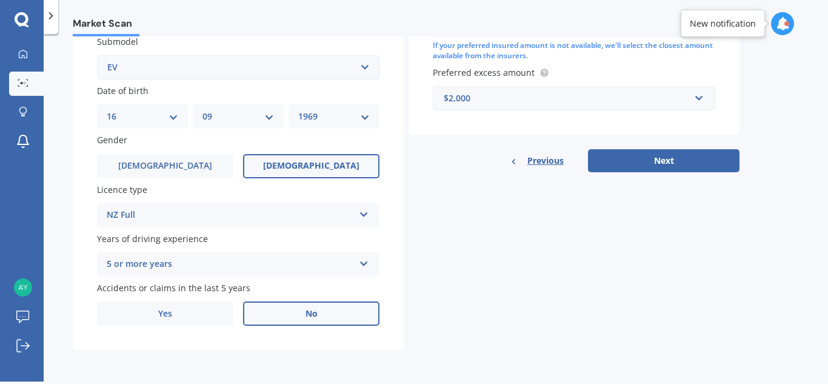
select select "1971"
click at [298, 110] on select "YYYY 2025 2024 2023 2022 2021 2020 2019 2018 2017 2016 2015 2014 2013 2012 2011…" at bounding box center [334, 116] width 72 height 13
click at [657, 166] on button "Next" at bounding box center [663, 160] width 151 height 23
select select "16"
select select "09"
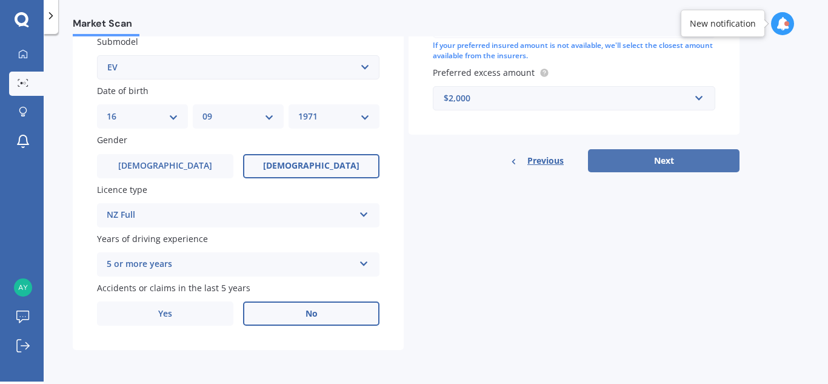
select select "1971"
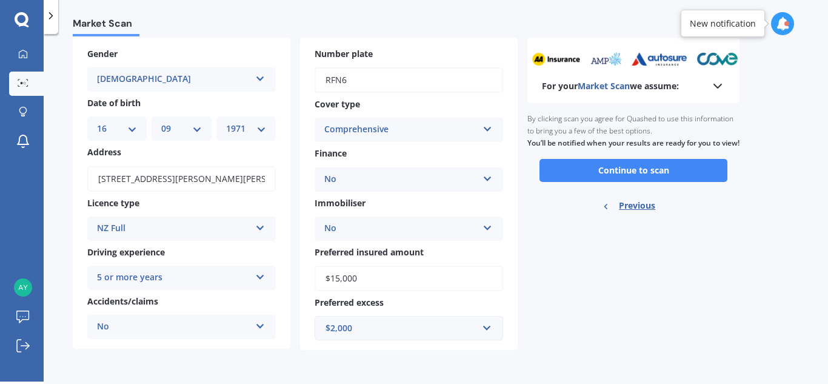
scroll to position [0, 0]
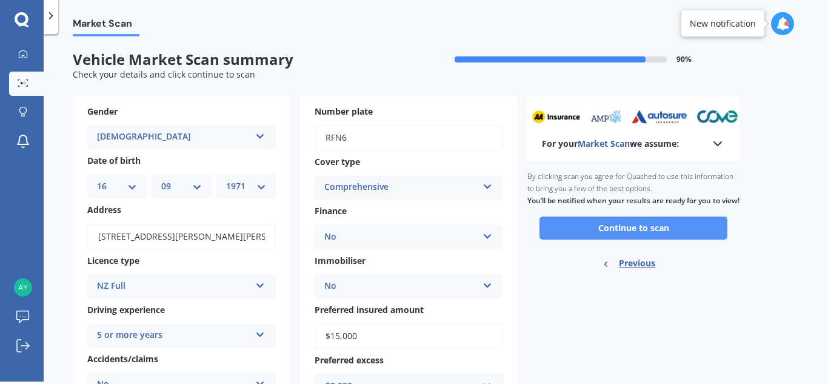
click at [624, 237] on button "Continue to scan" at bounding box center [633, 227] width 188 height 23
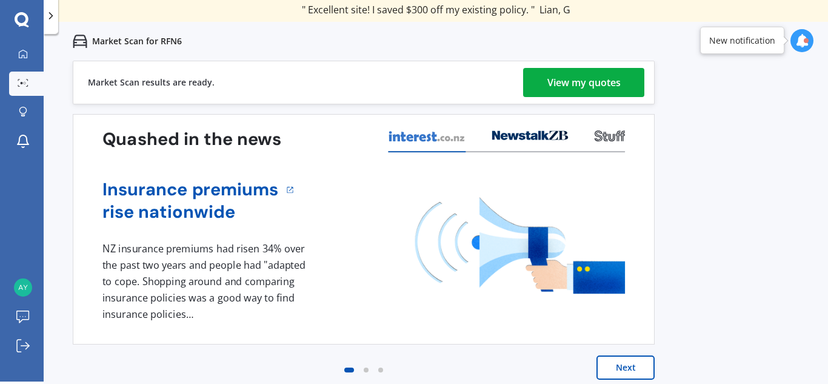
click at [558, 85] on div "View my quotes" at bounding box center [583, 82] width 73 height 29
